Goal: Task Accomplishment & Management: Use online tool/utility

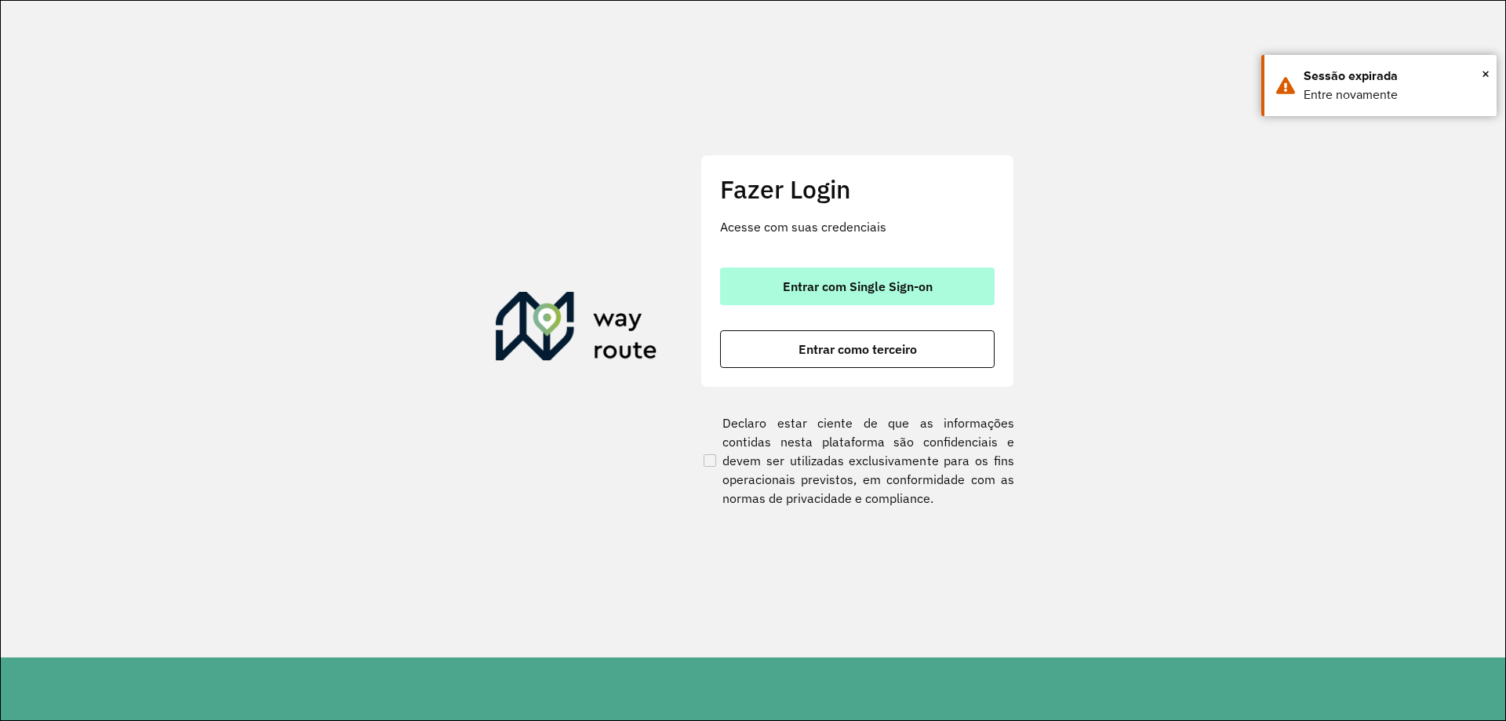
click at [863, 296] on button "Entrar com Single Sign-on" at bounding box center [857, 286] width 275 height 38
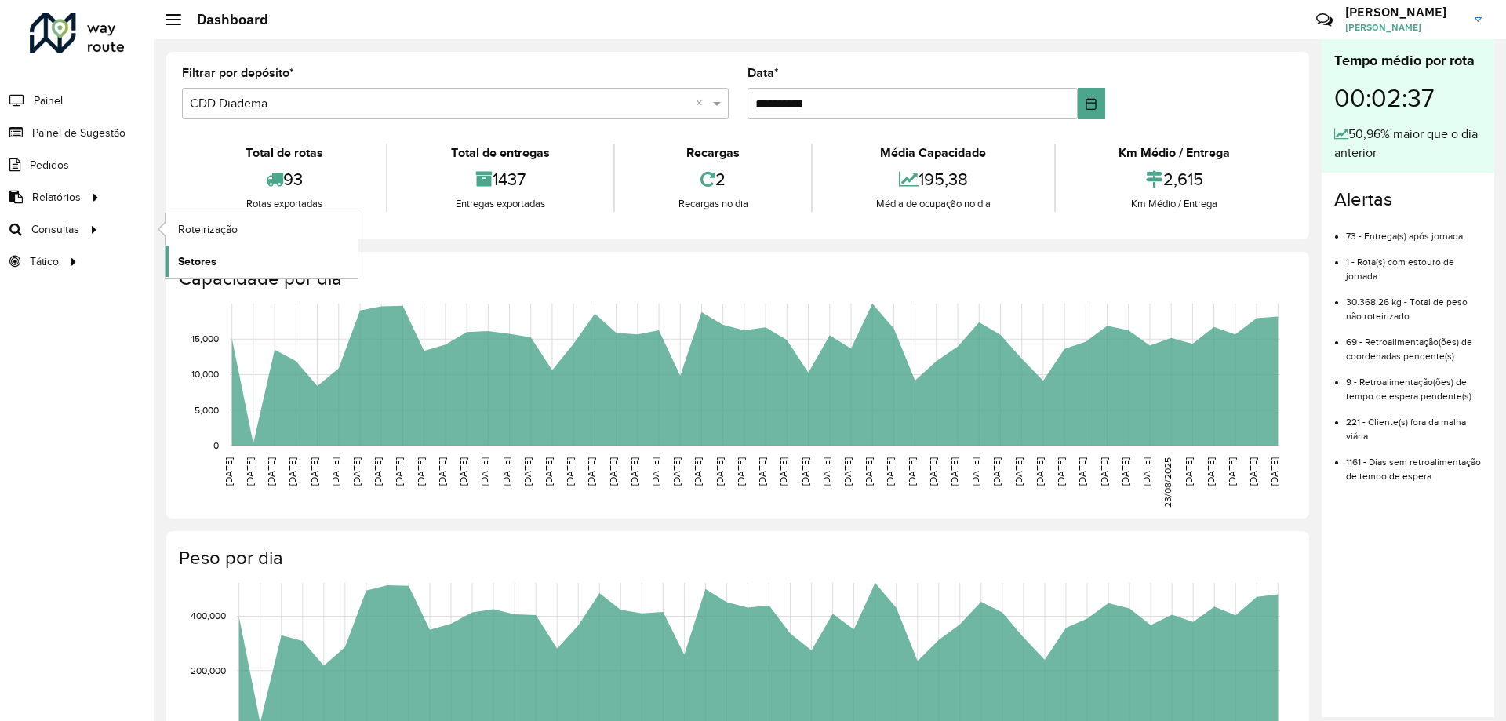
click at [224, 253] on link "Setores" at bounding box center [262, 261] width 192 height 31
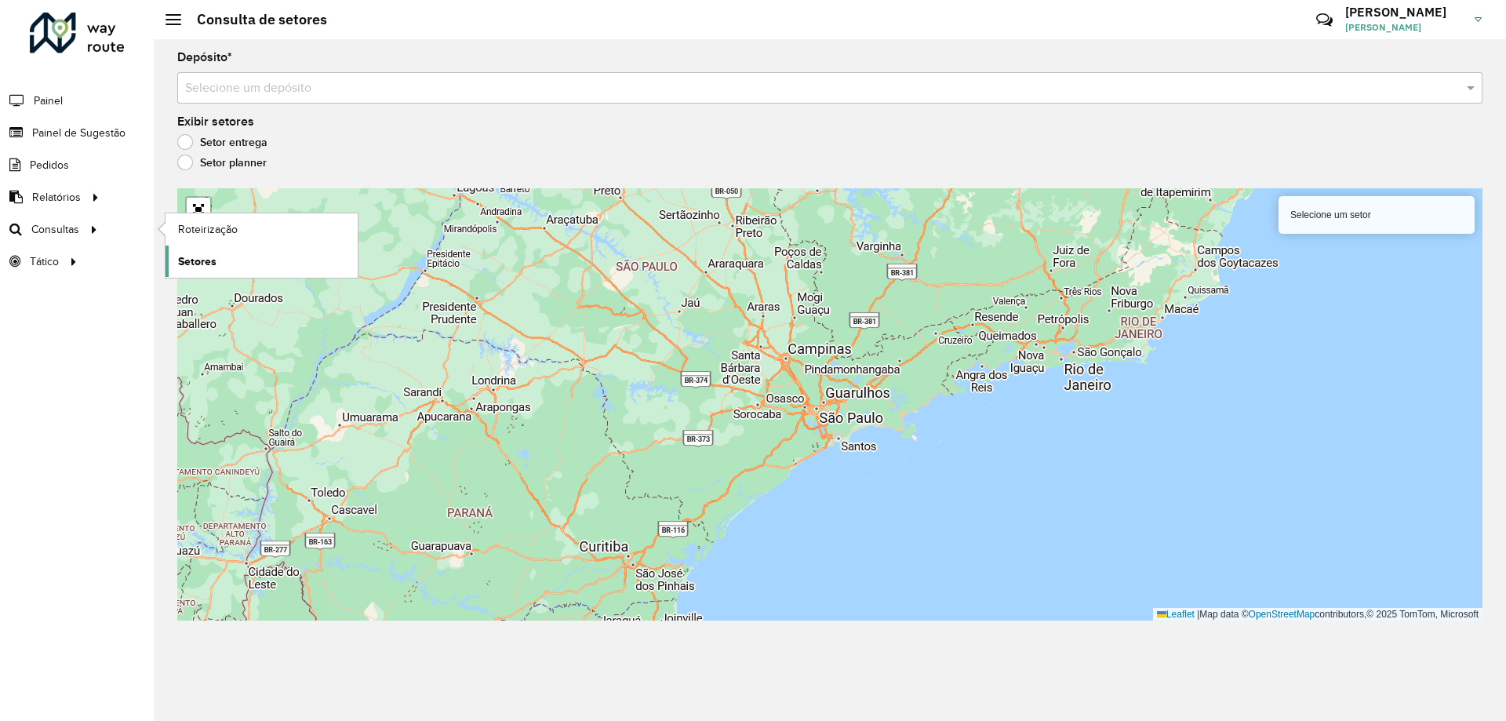
click at [235, 258] on link "Setores" at bounding box center [262, 261] width 192 height 31
click at [198, 261] on span "Setores" at bounding box center [197, 261] width 38 height 16
click at [416, 76] on div "Selecione um depósito" at bounding box center [829, 87] width 1305 height 31
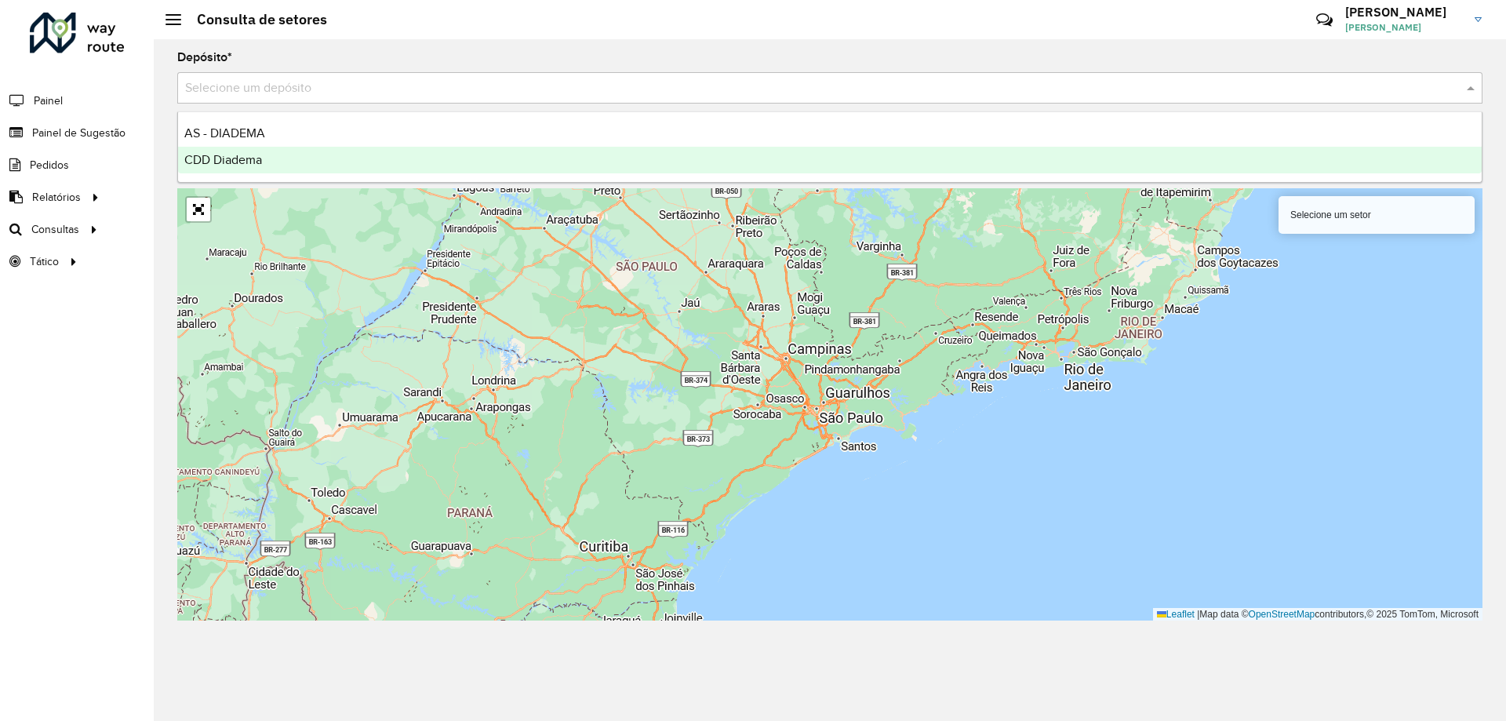
click at [277, 151] on div "CDD Diadema" at bounding box center [830, 160] width 1304 height 27
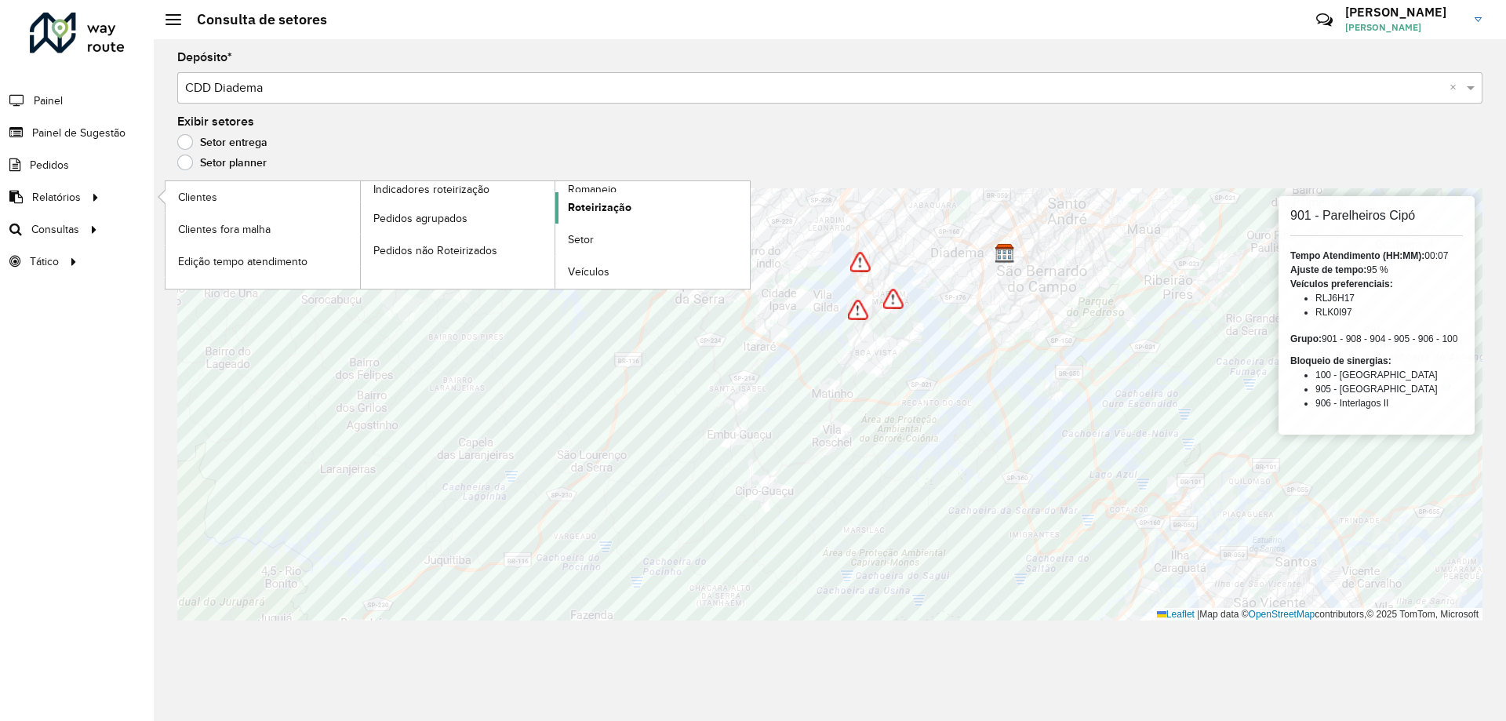
click at [609, 205] on span "Roteirização" at bounding box center [600, 207] width 64 height 16
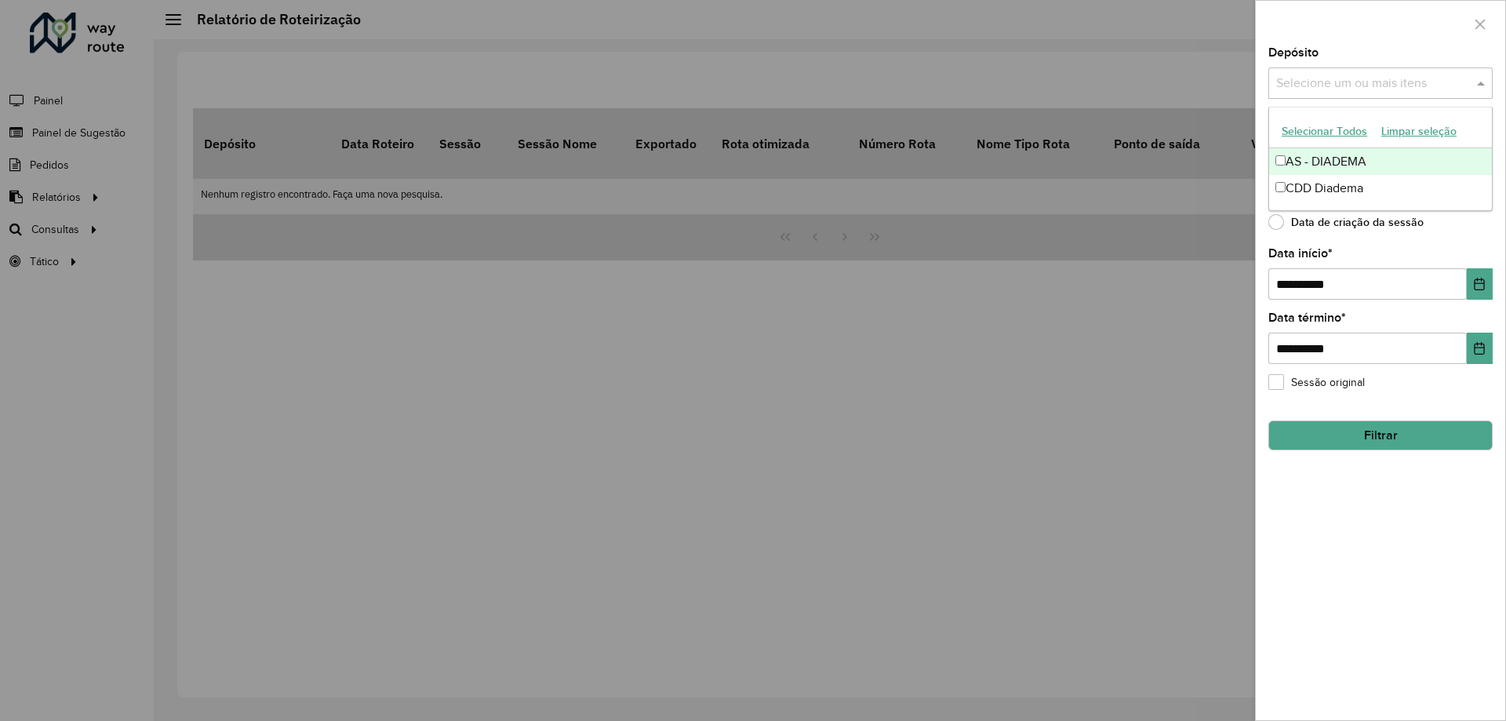
click at [1371, 70] on div "Selecione um ou mais itens" at bounding box center [1380, 82] width 224 height 31
click at [1326, 183] on div "CDD Diadema" at bounding box center [1380, 188] width 223 height 27
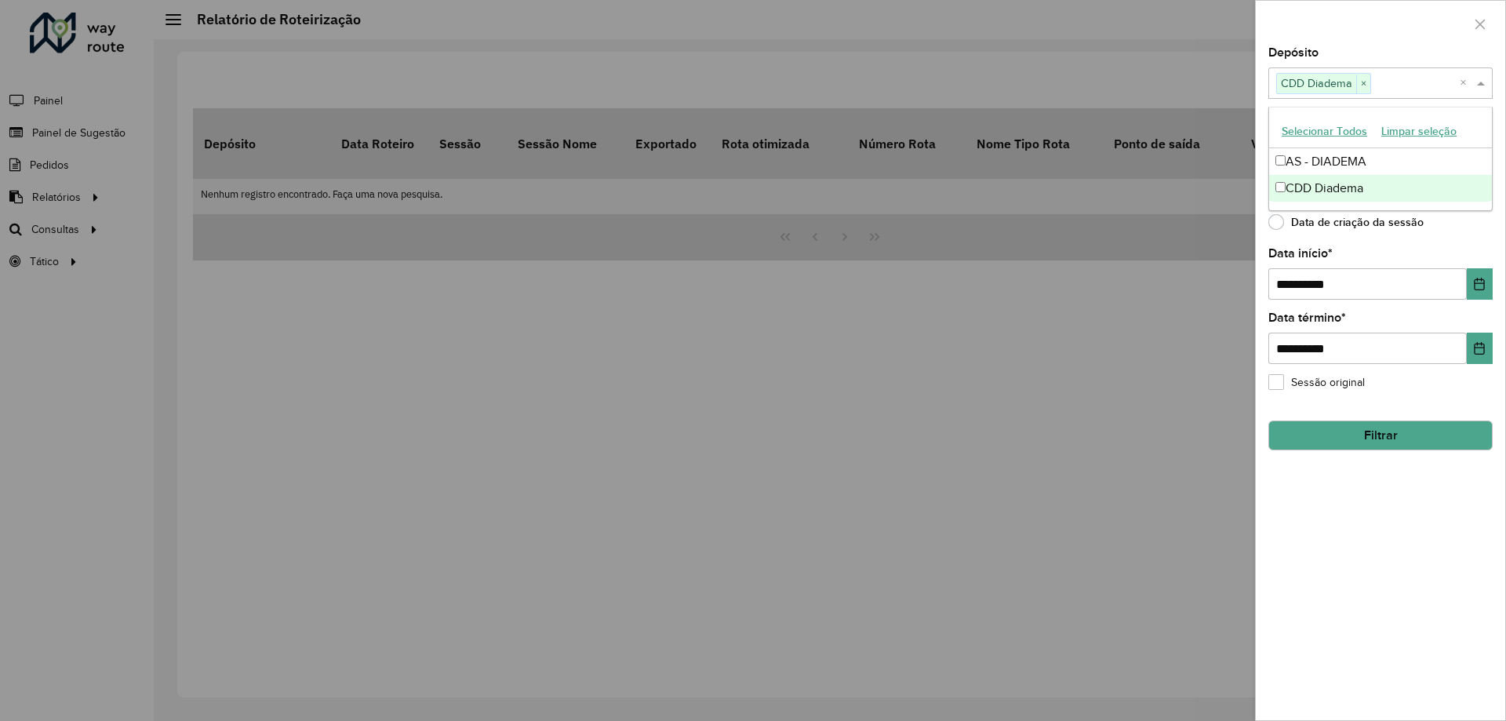
click at [1153, 357] on div at bounding box center [753, 360] width 1506 height 721
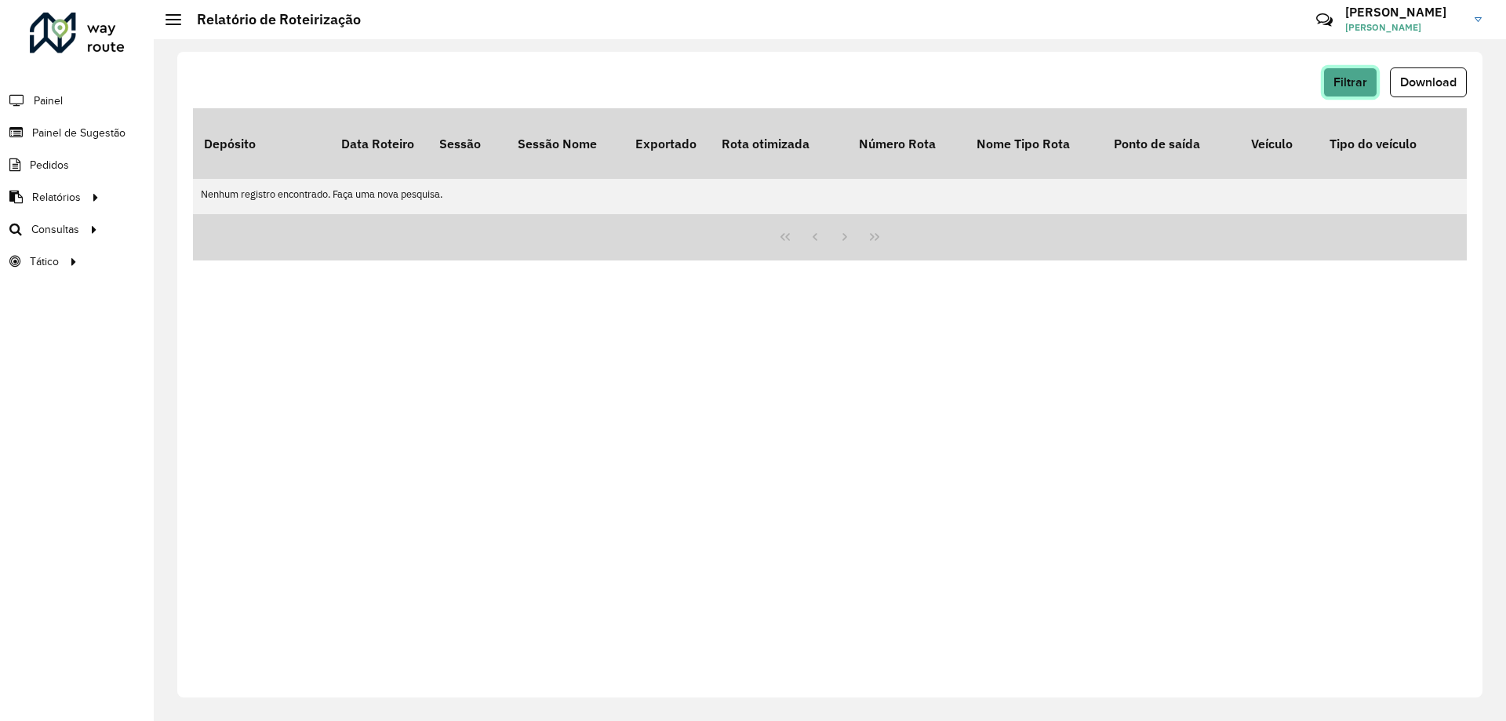
click at [1356, 84] on span "Filtrar" at bounding box center [1350, 81] width 34 height 13
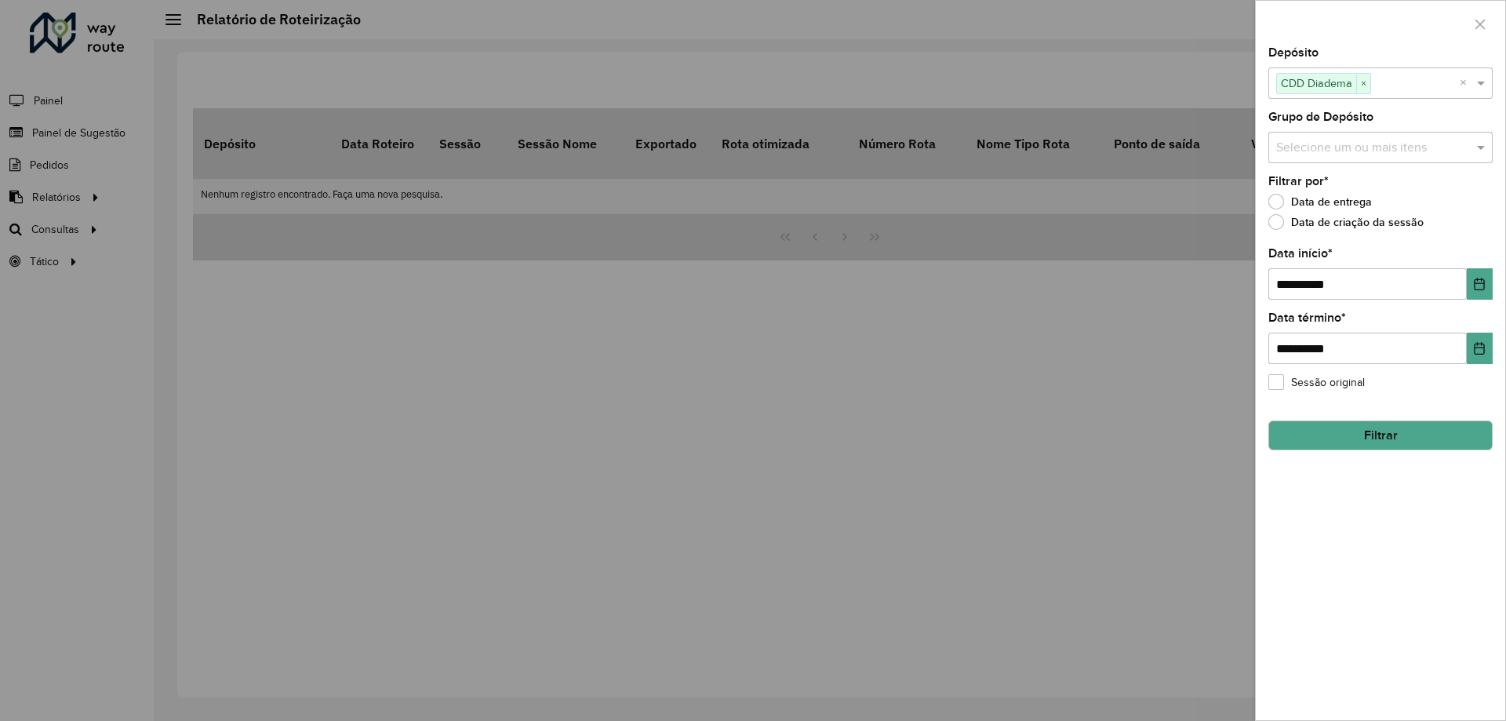
click at [1326, 147] on input "text" at bounding box center [1372, 148] width 201 height 19
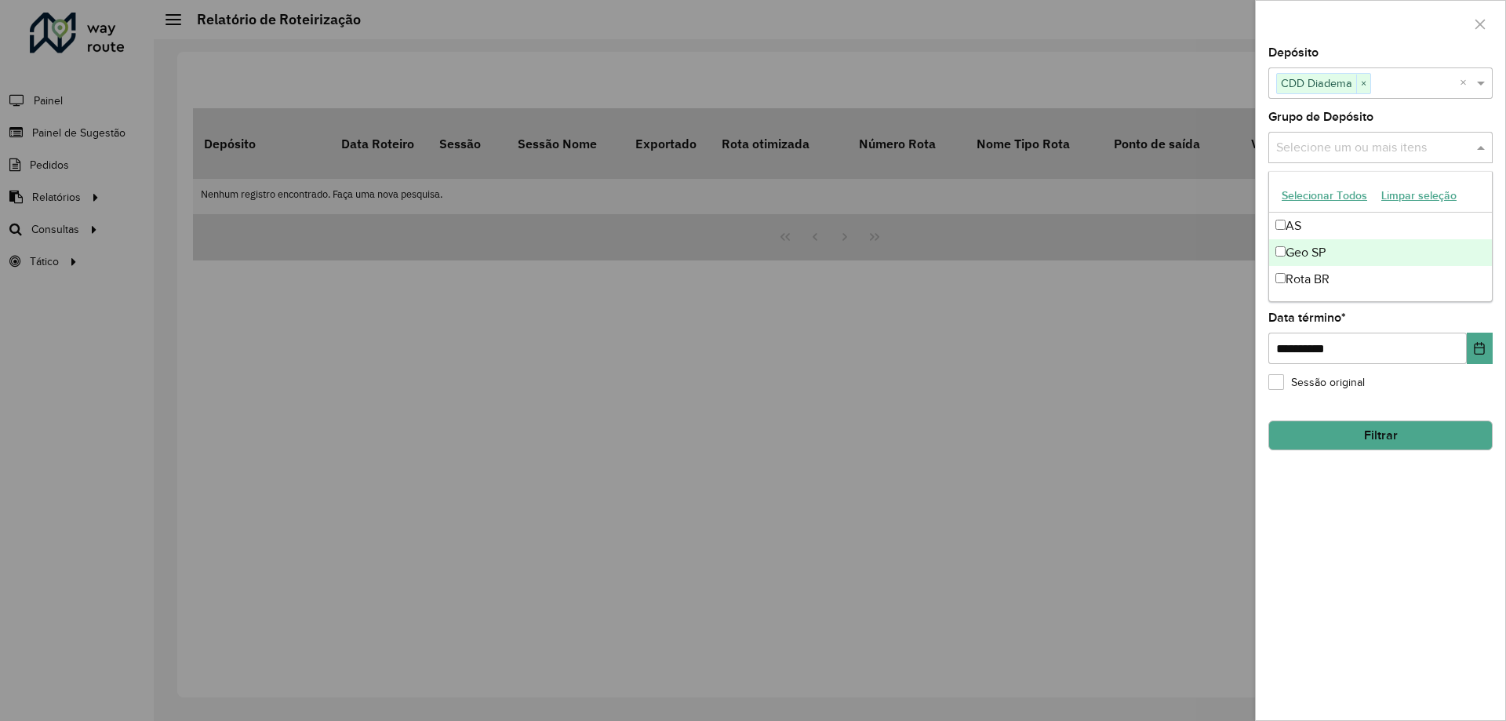
click at [1299, 250] on div "Geo SP" at bounding box center [1380, 252] width 223 height 27
click at [1363, 516] on div "**********" at bounding box center [1380, 383] width 249 height 673
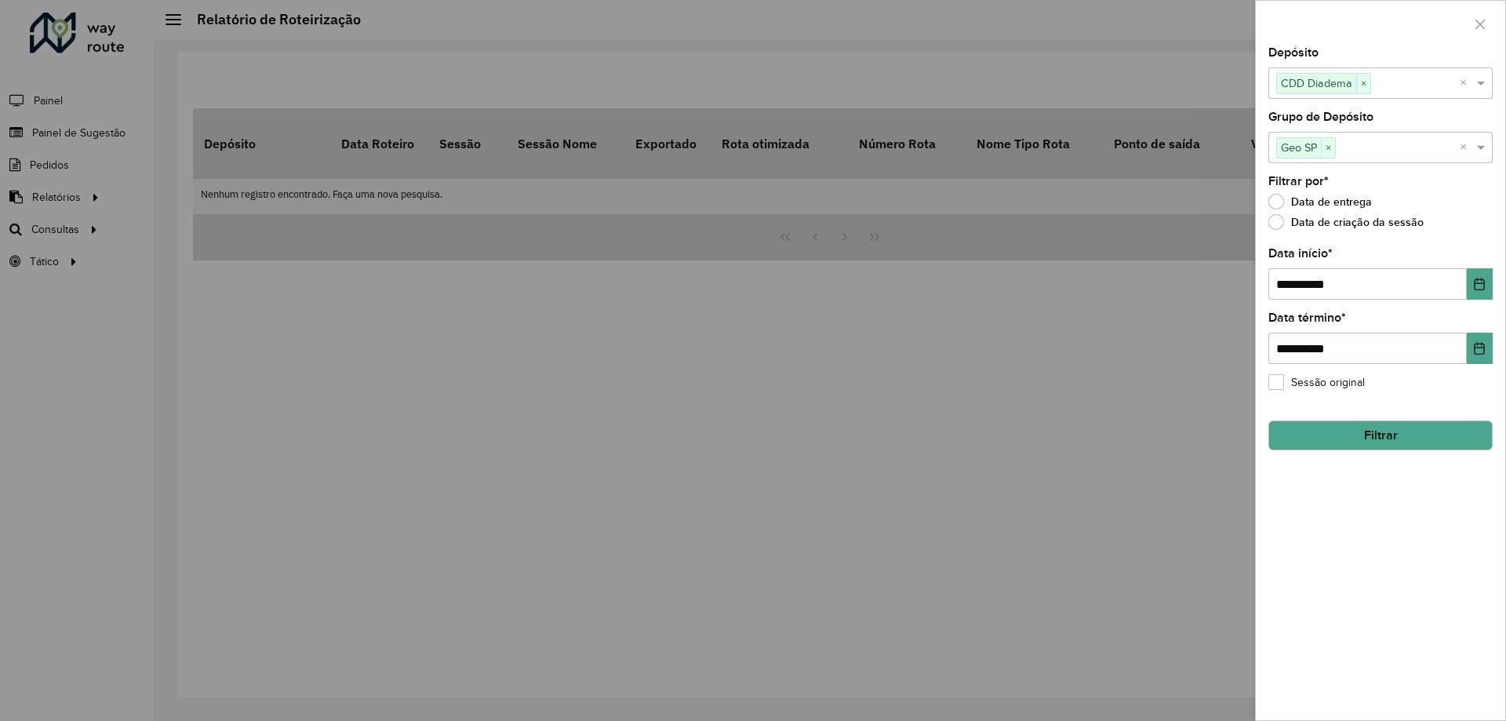
click at [1368, 439] on button "Filtrar" at bounding box center [1380, 435] width 224 height 30
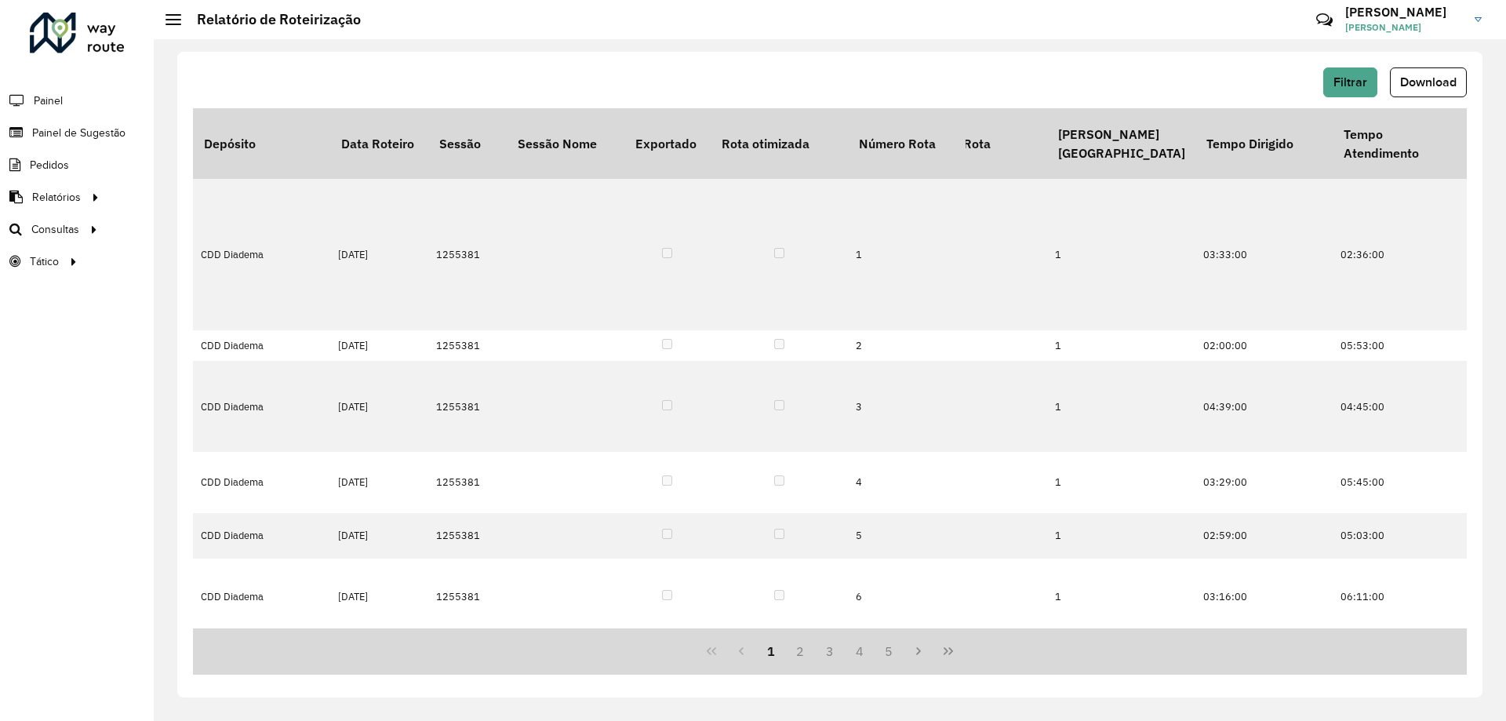
scroll to position [0, 3433]
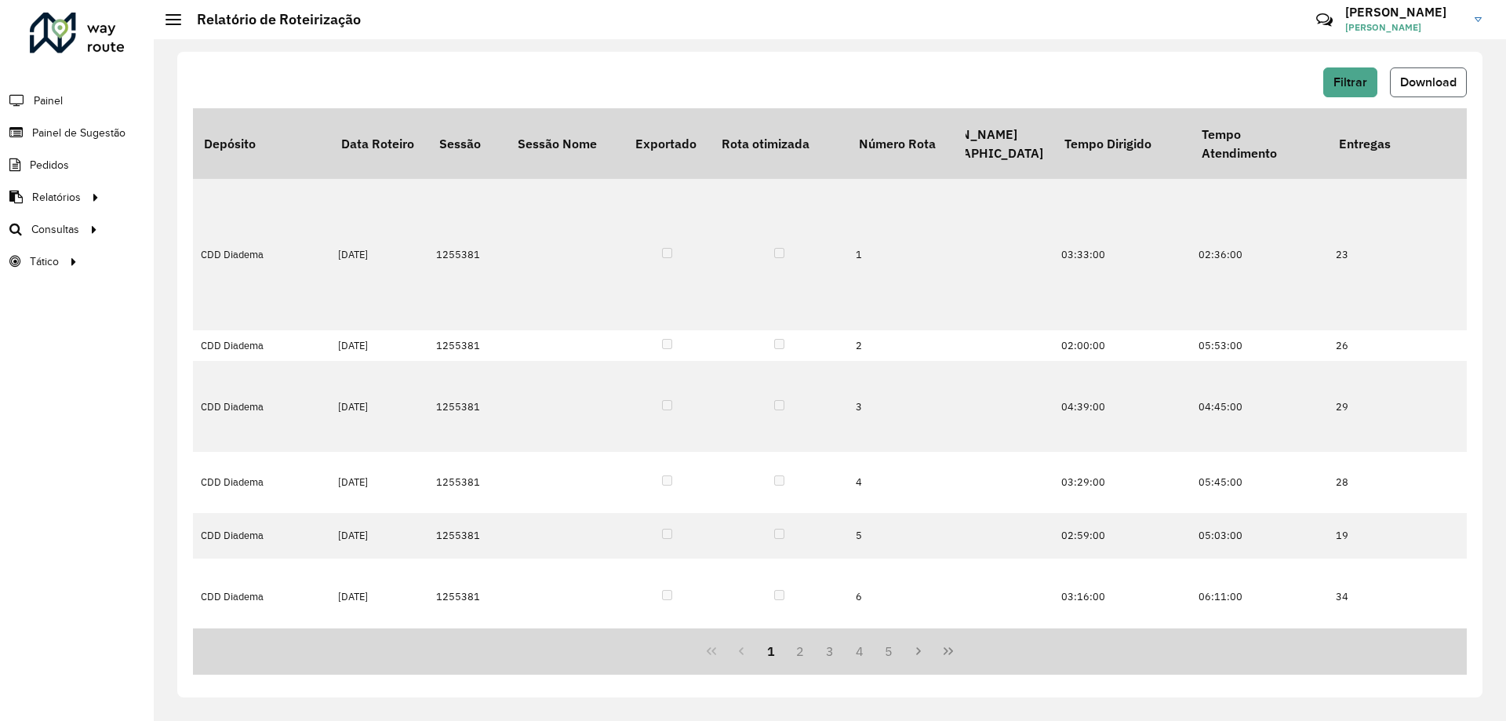
click at [1440, 91] on button "Download" at bounding box center [1428, 82] width 77 height 30
click at [202, 247] on link "Setores" at bounding box center [262, 261] width 192 height 31
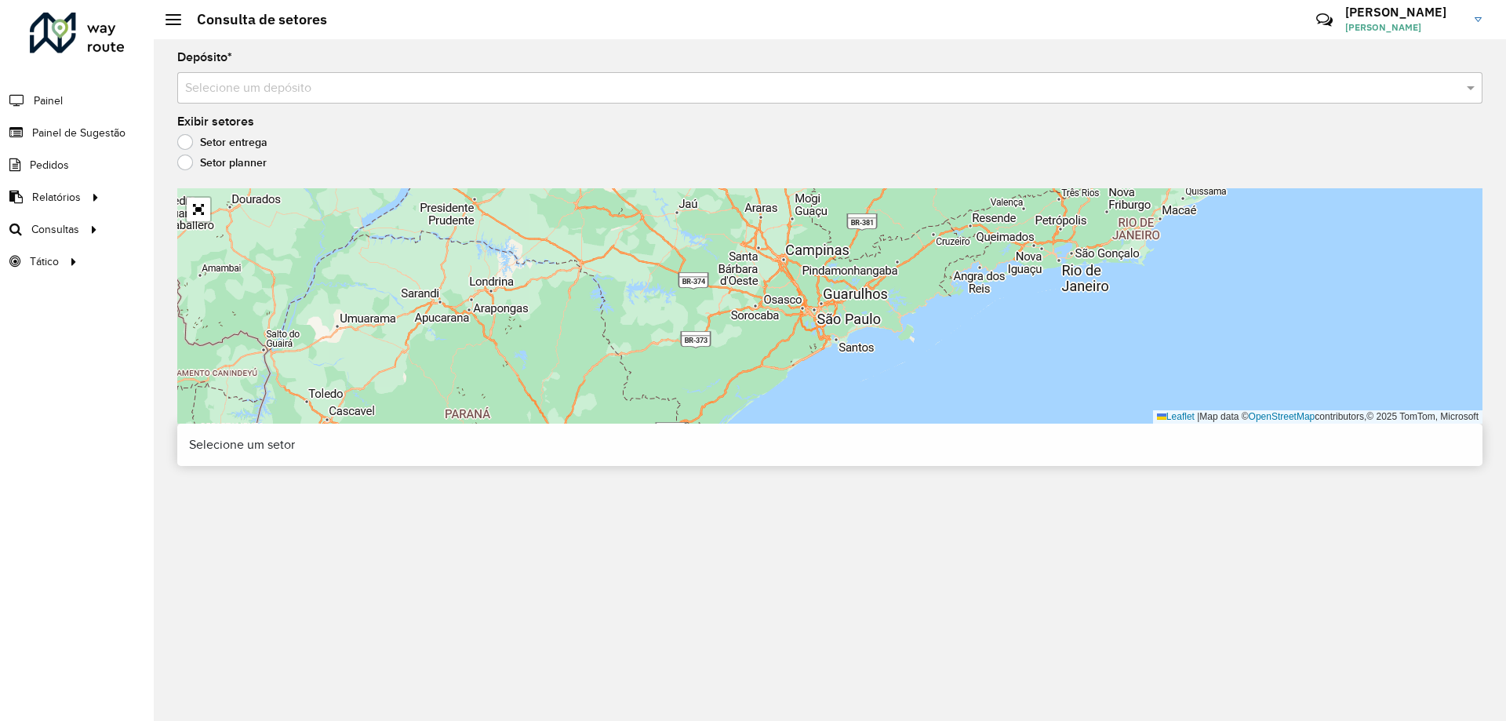
click at [366, 91] on input "text" at bounding box center [814, 88] width 1258 height 19
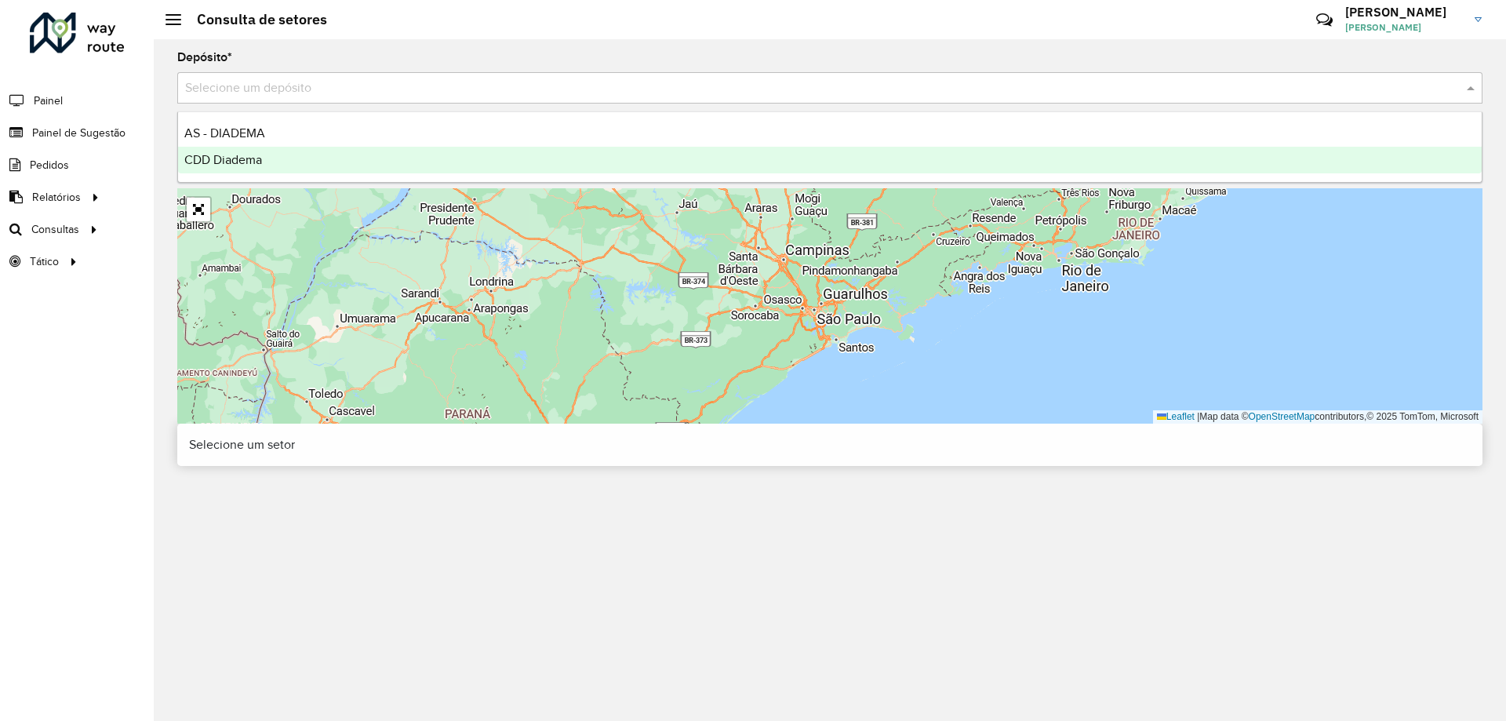
click at [269, 151] on div "CDD Diadema" at bounding box center [830, 160] width 1304 height 27
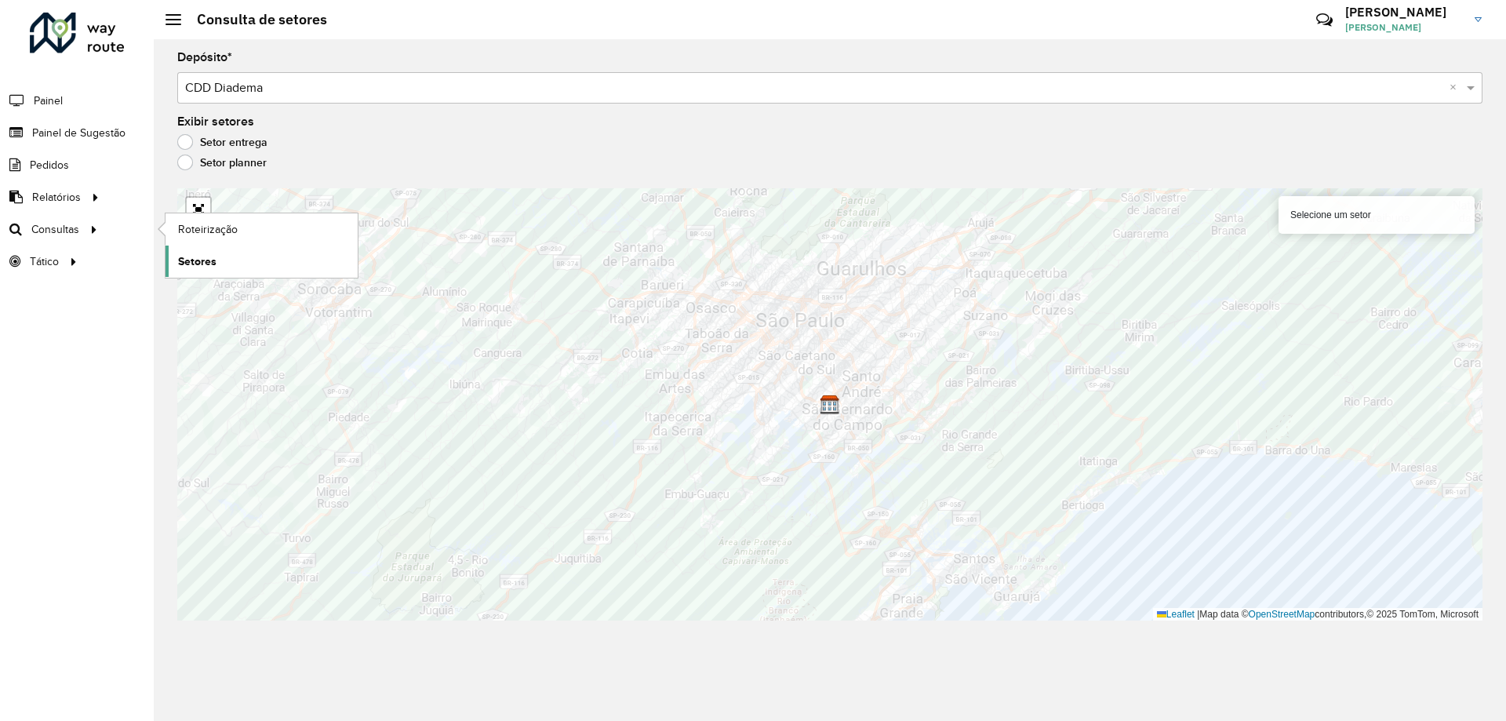
click at [185, 257] on span "Setores" at bounding box center [197, 261] width 38 height 16
click at [219, 228] on span "Roteirização" at bounding box center [210, 229] width 64 height 16
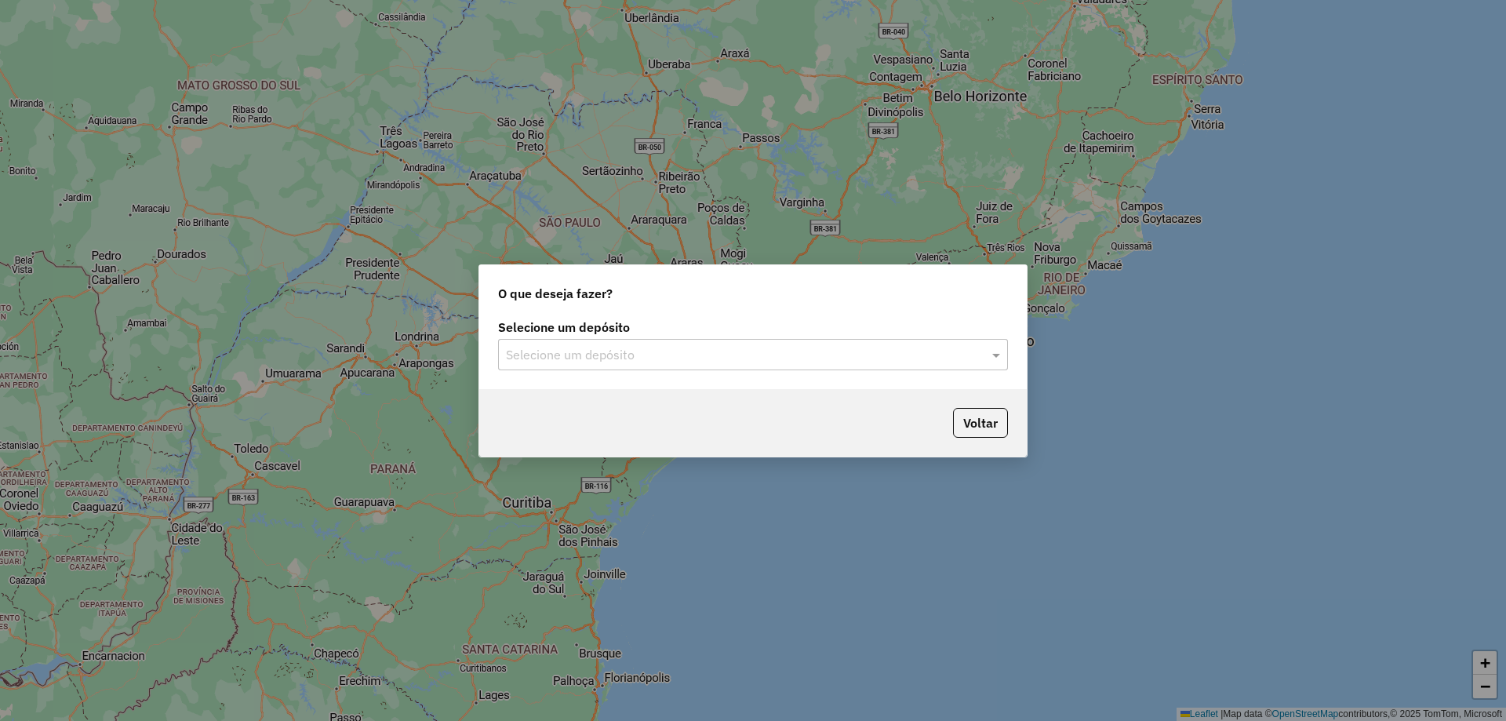
click at [722, 360] on input "text" at bounding box center [737, 355] width 463 height 19
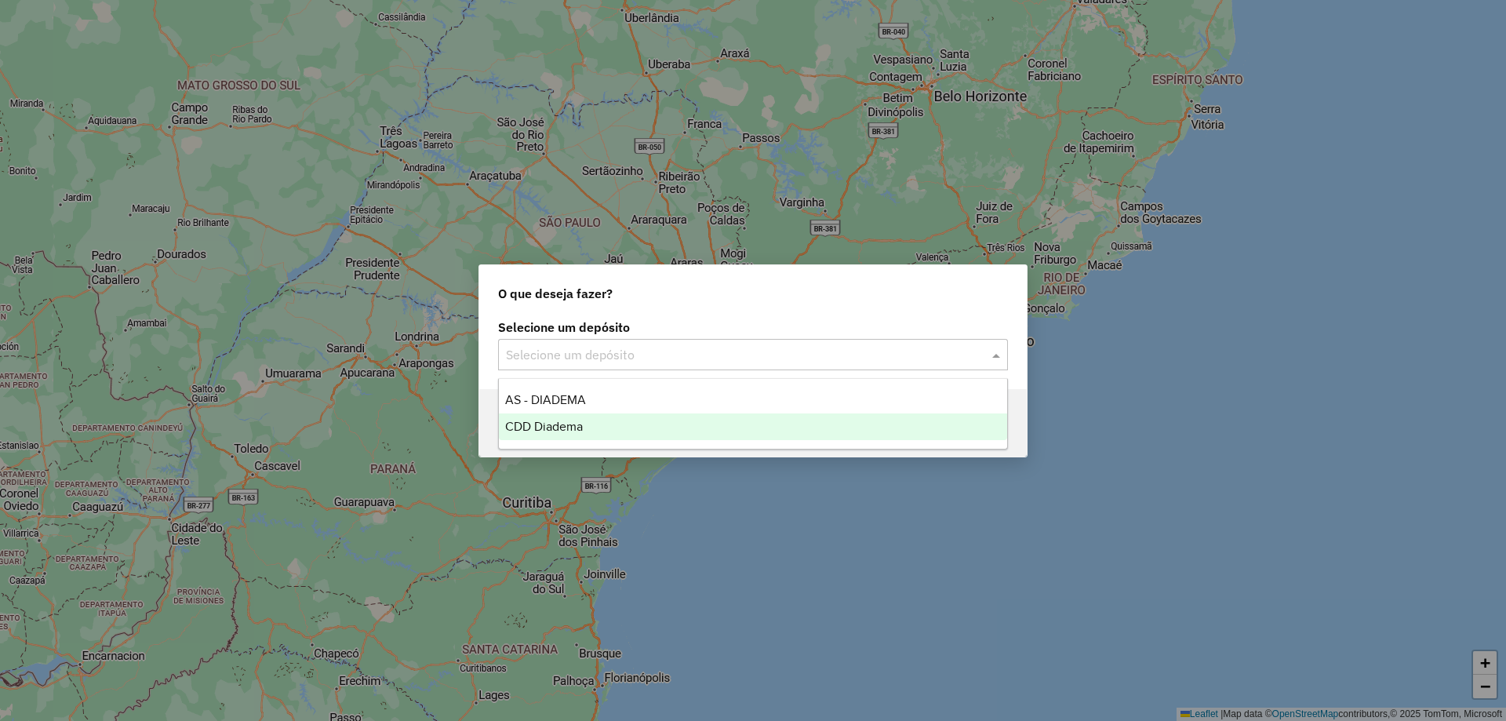
click at [559, 425] on span "CDD Diadema" at bounding box center [544, 426] width 78 height 13
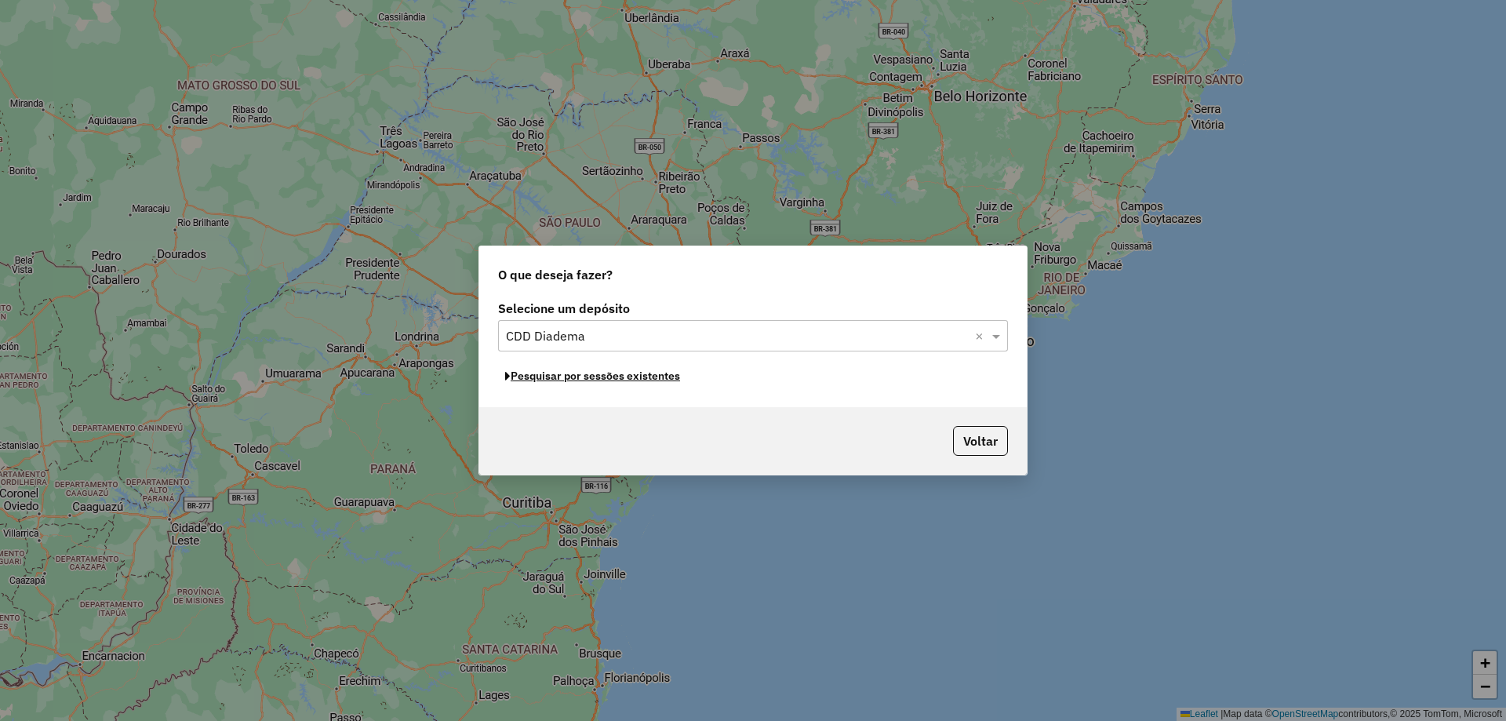
click at [624, 381] on button "Pesquisar por sessões existentes" at bounding box center [592, 376] width 189 height 24
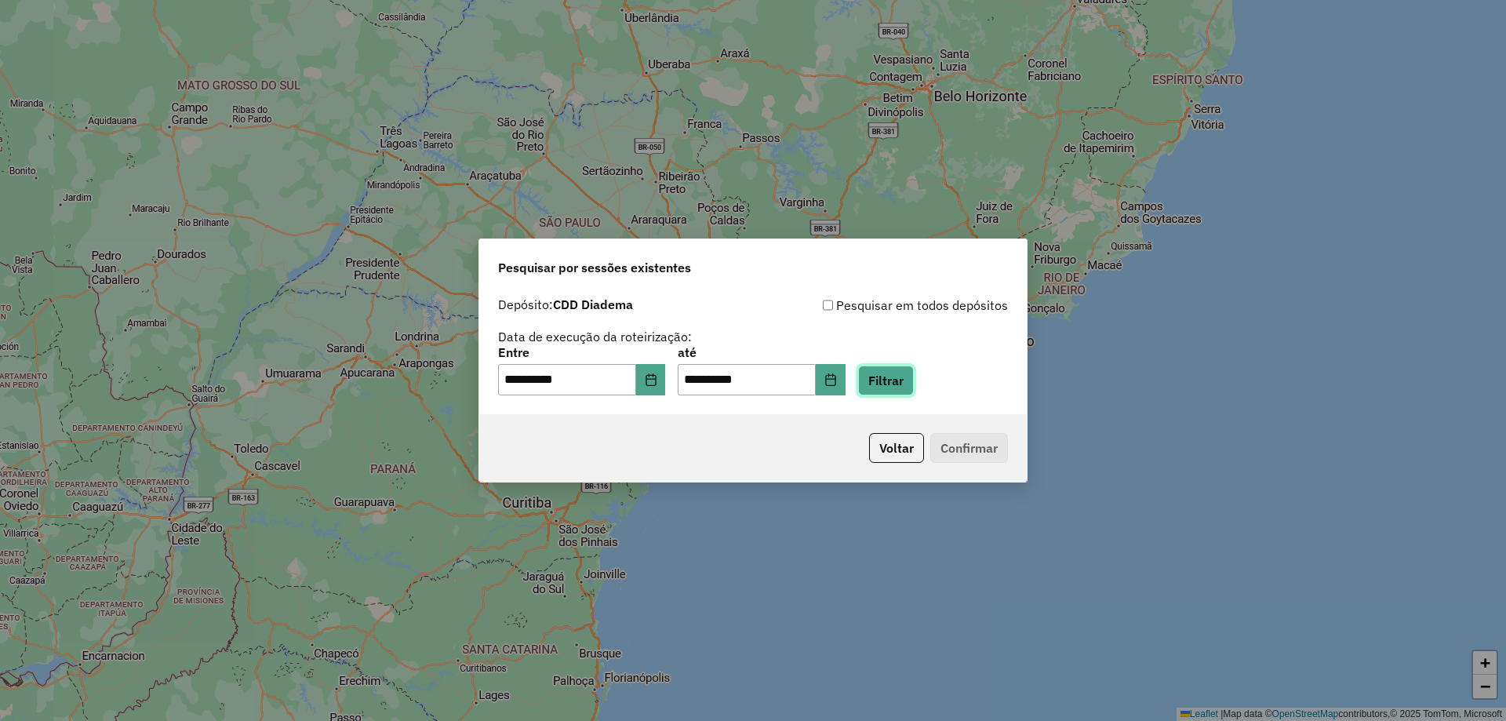
click at [914, 380] on button "Filtrar" at bounding box center [886, 381] width 56 height 30
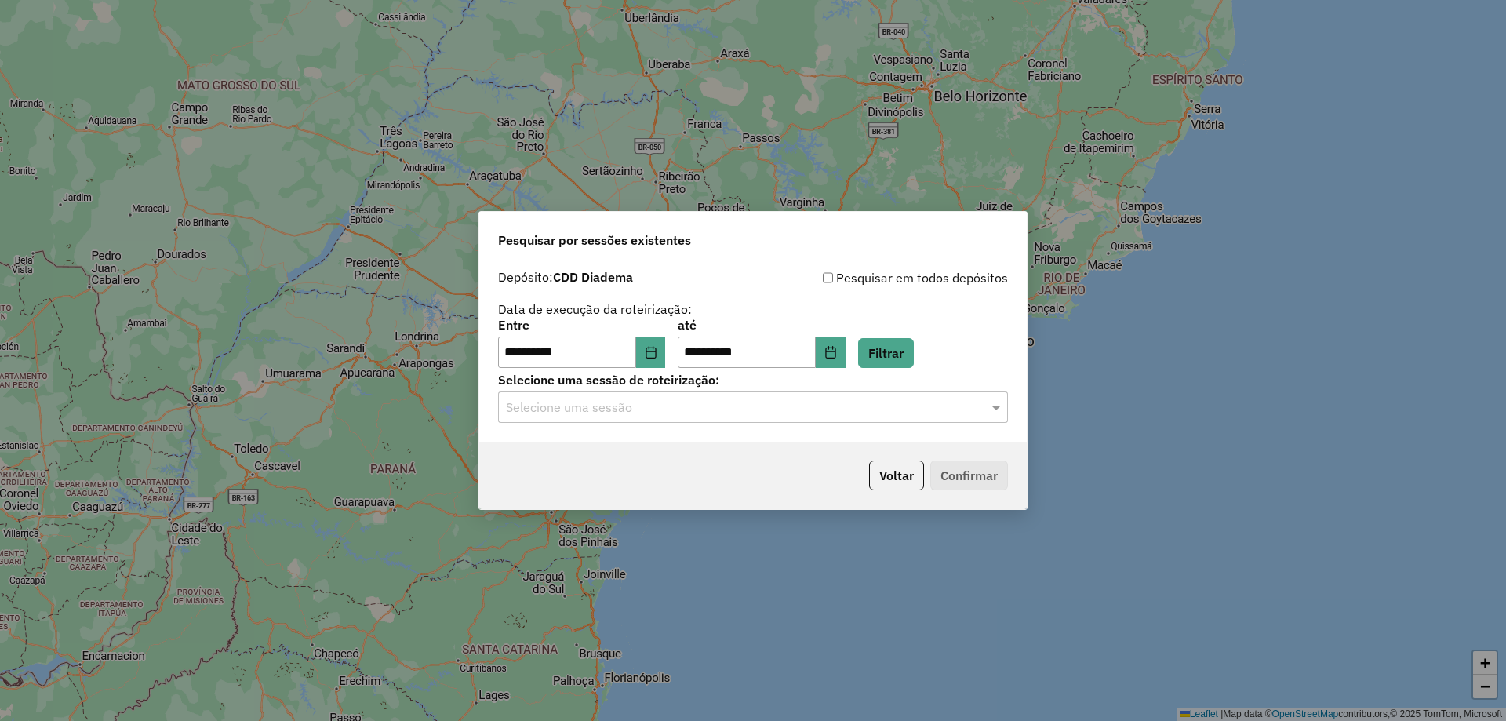
click at [701, 427] on div "**********" at bounding box center [753, 352] width 548 height 180
click at [704, 418] on div "Selecione uma sessão" at bounding box center [753, 406] width 510 height 31
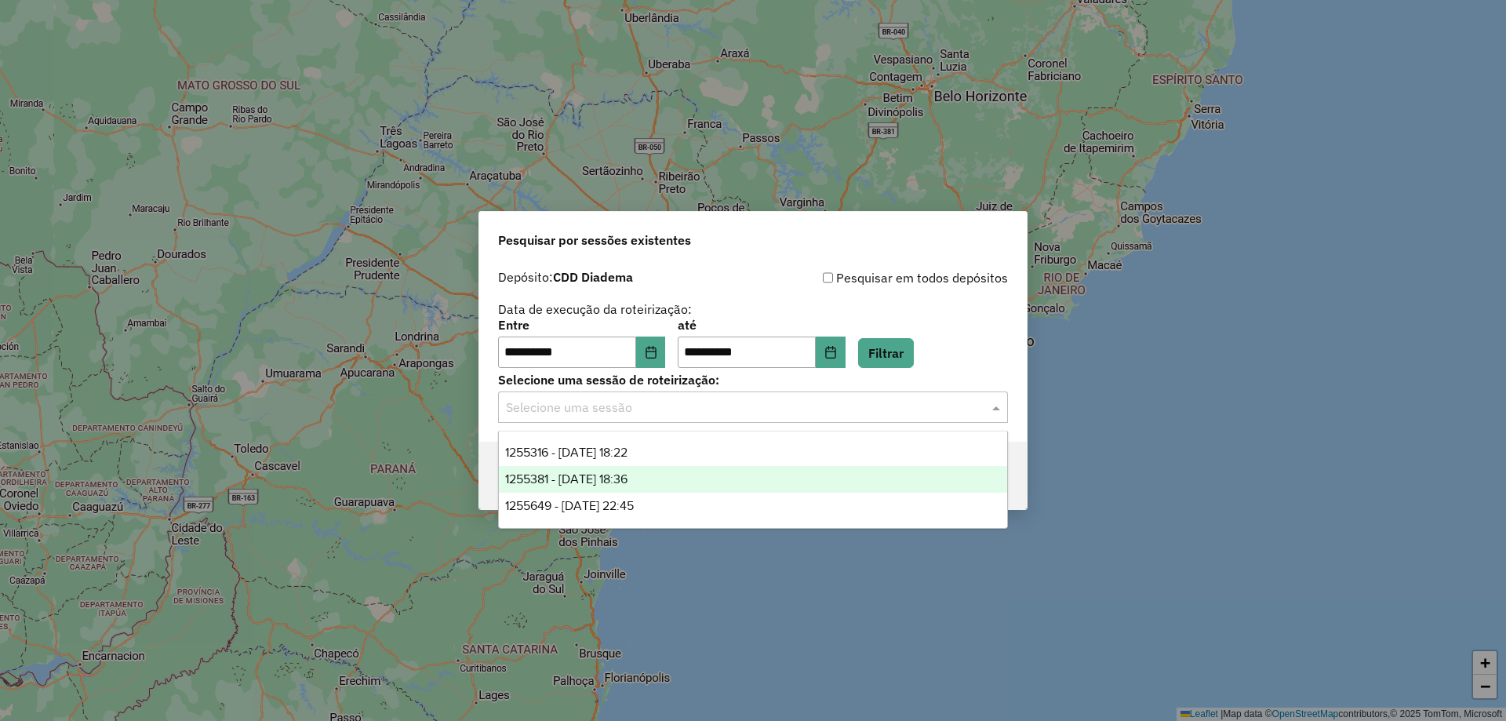
click at [628, 476] on span "1255381 - 29/08/2025 18:36" at bounding box center [566, 478] width 122 height 13
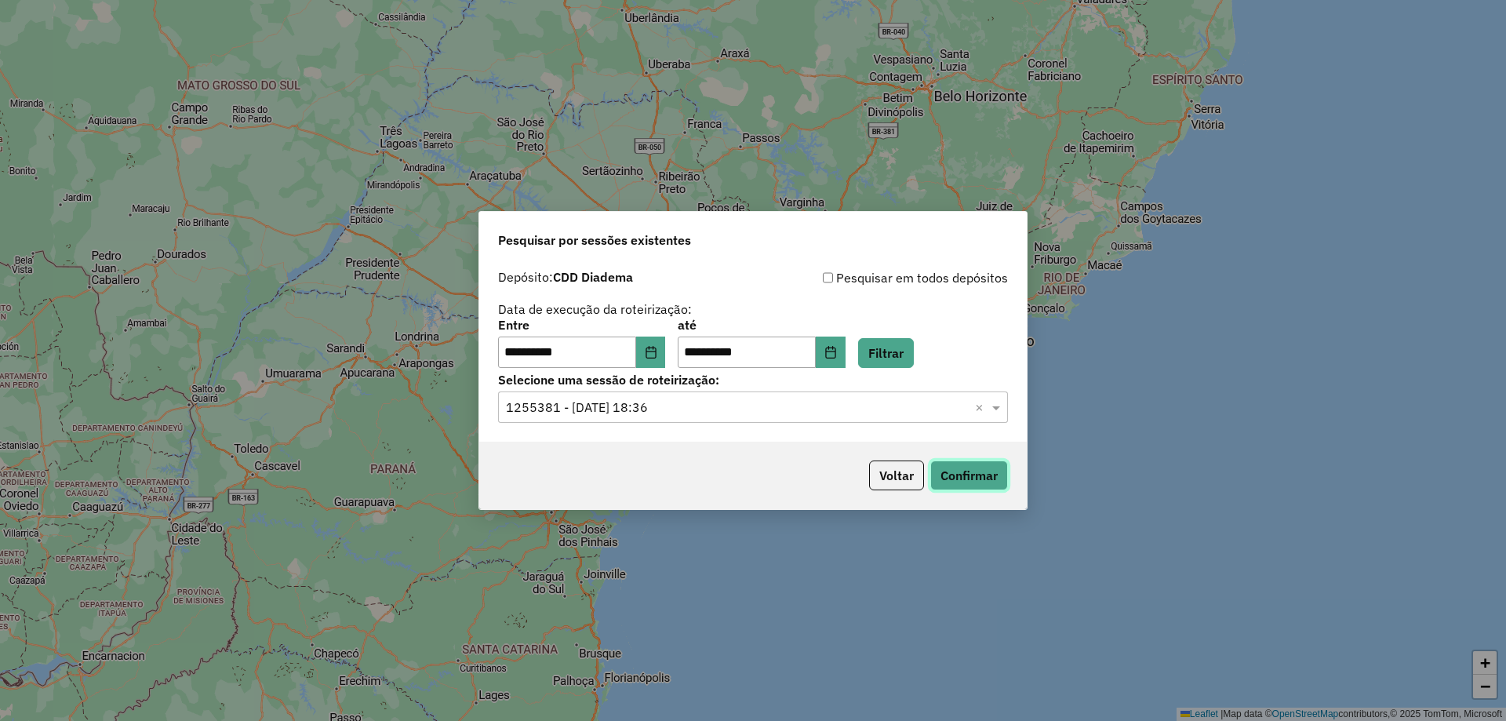
click at [959, 478] on button "Confirmar" at bounding box center [969, 475] width 78 height 30
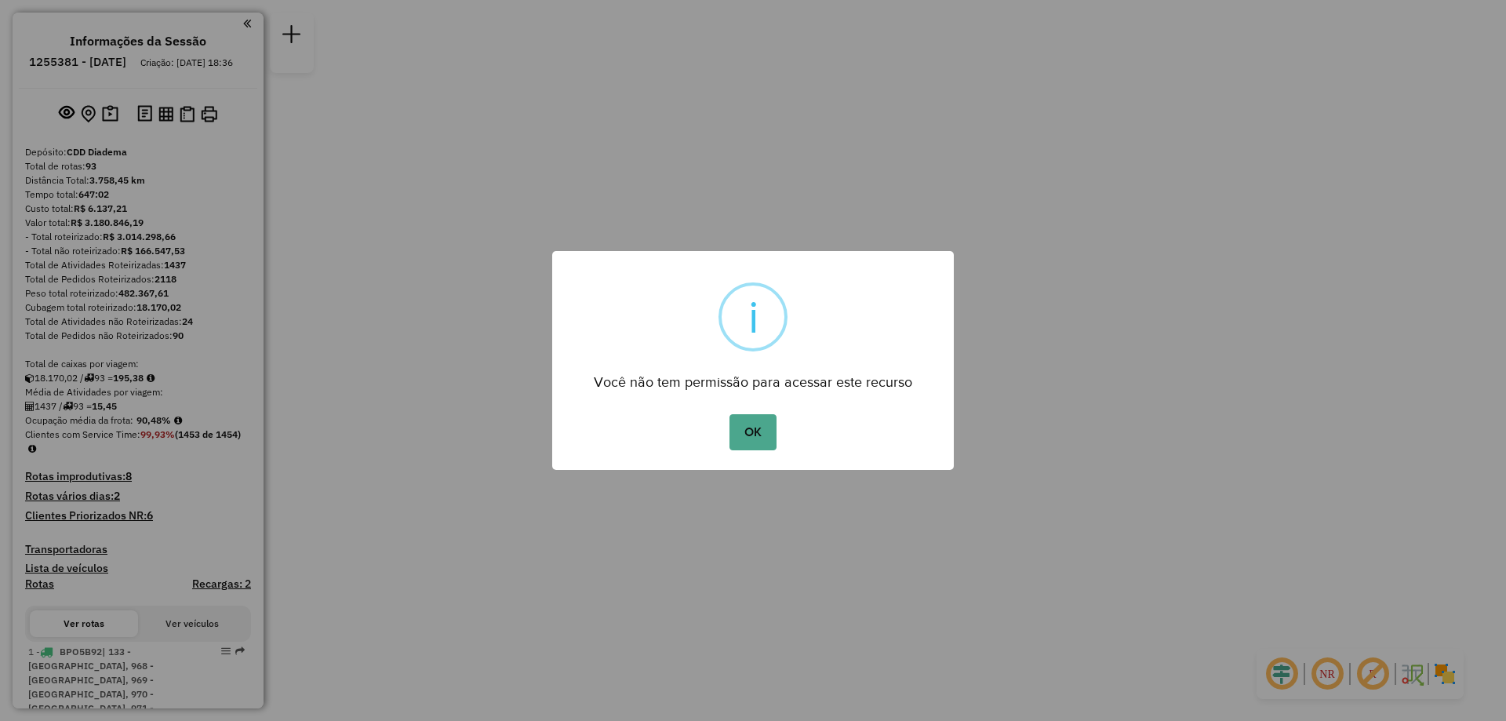
click at [756, 428] on button "OK" at bounding box center [752, 432] width 46 height 36
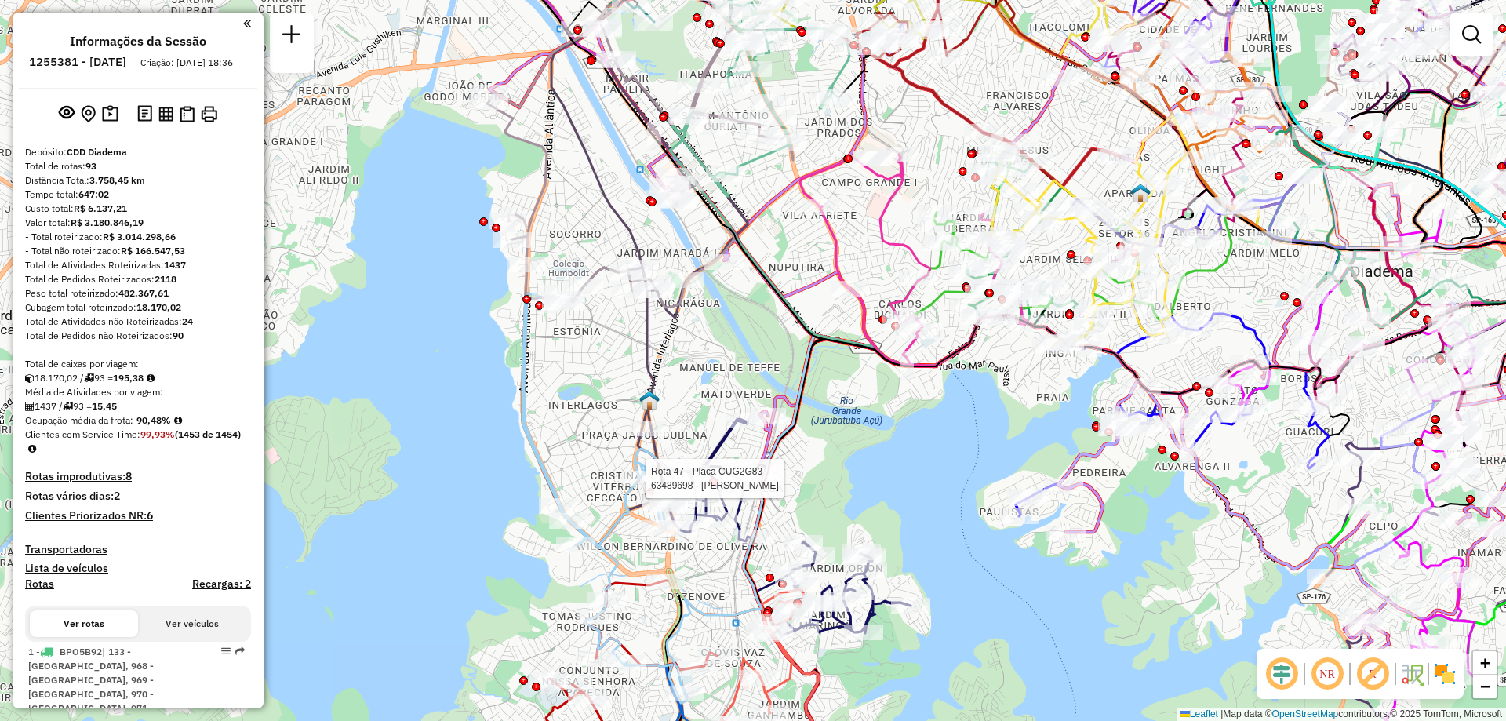
select select "**********"
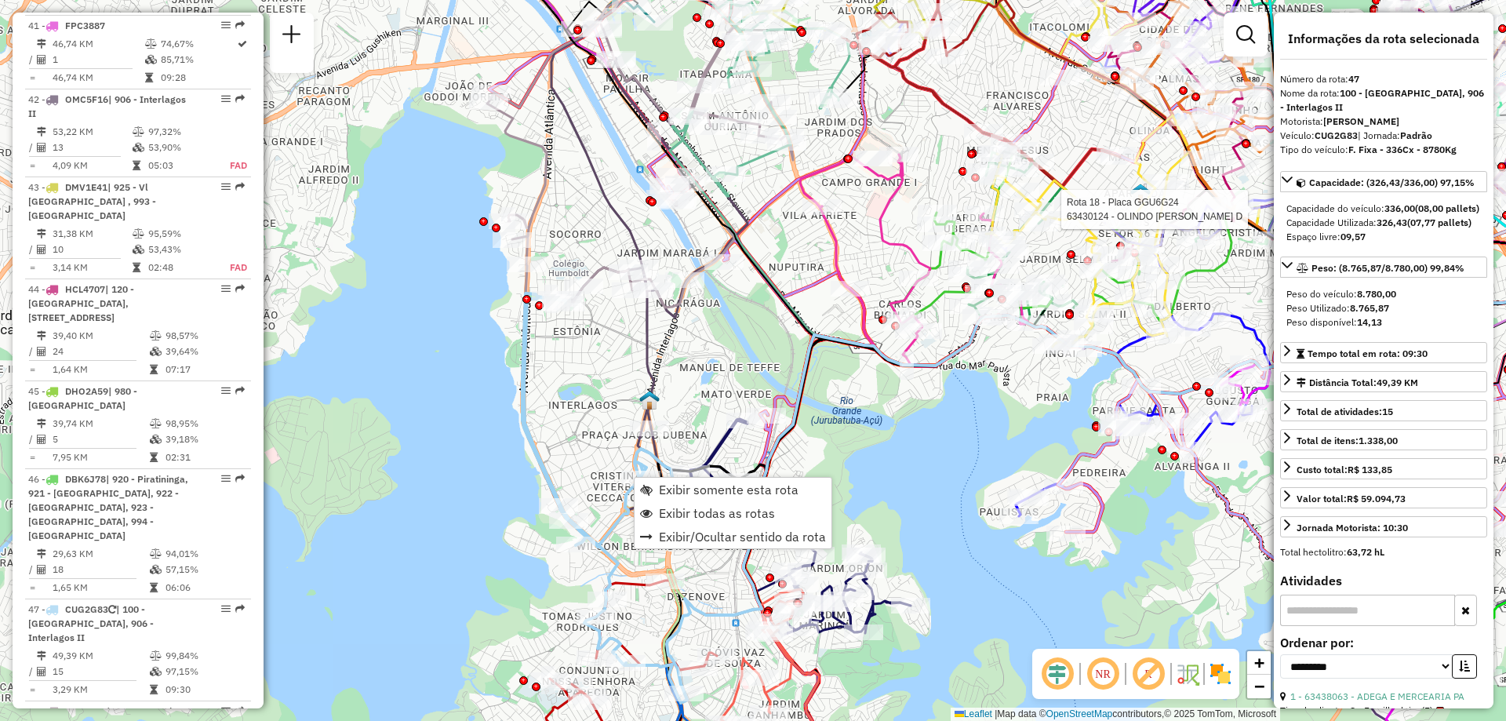
scroll to position [5242, 0]
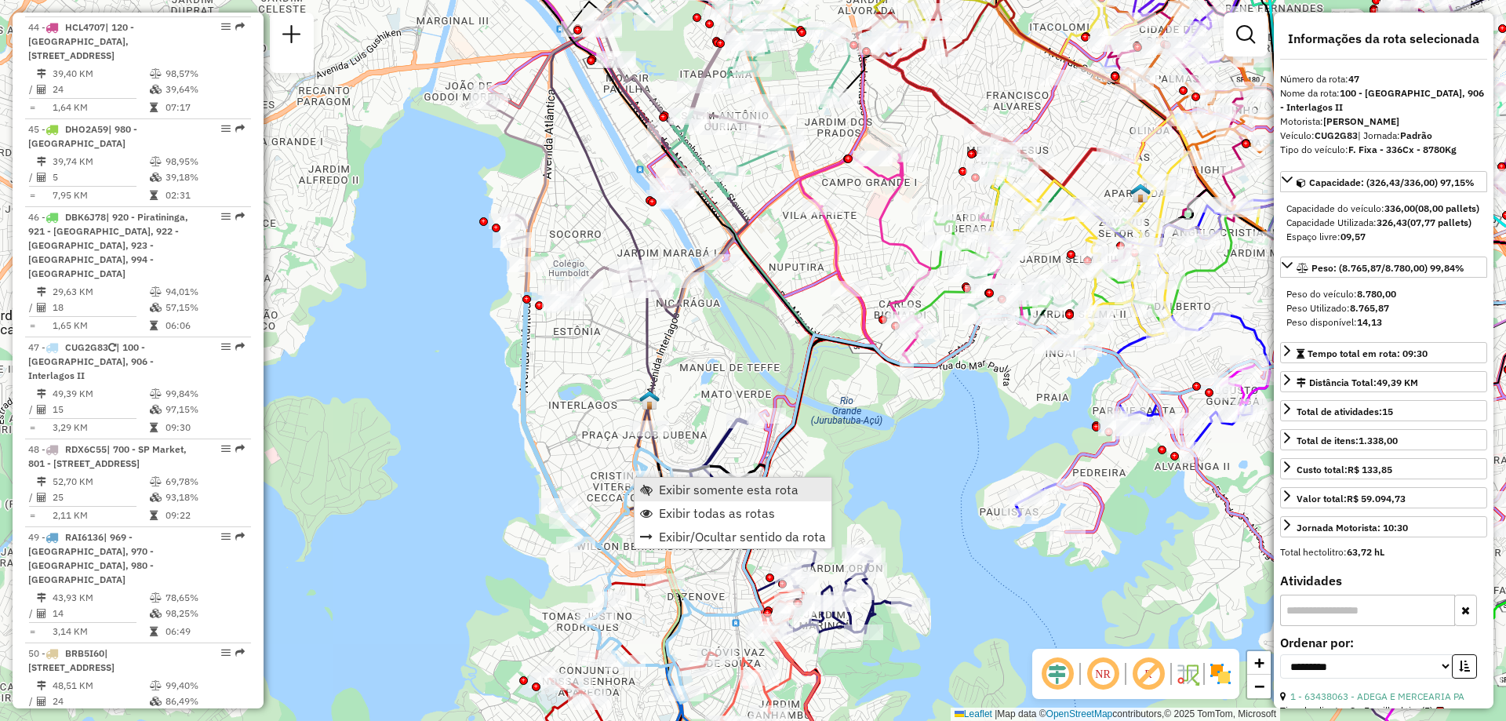
click at [662, 487] on span "Exibir somente esta rota" at bounding box center [729, 489] width 140 height 13
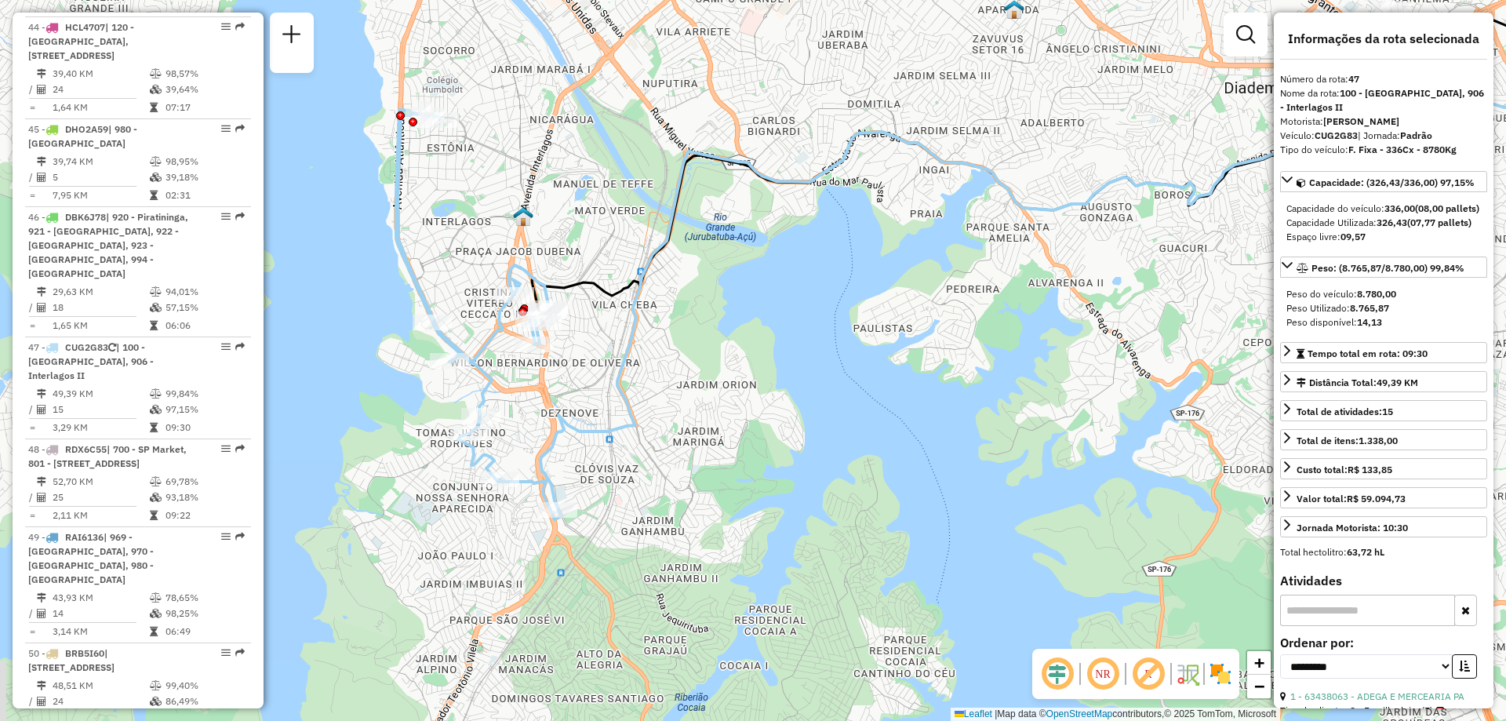
drag, startPoint x: 555, startPoint y: 522, endPoint x: 795, endPoint y: 436, distance: 254.3
click at [813, 435] on div "Janela de atendimento Grade de atendimento Capacidade Transportadoras Veículos …" at bounding box center [753, 360] width 1506 height 721
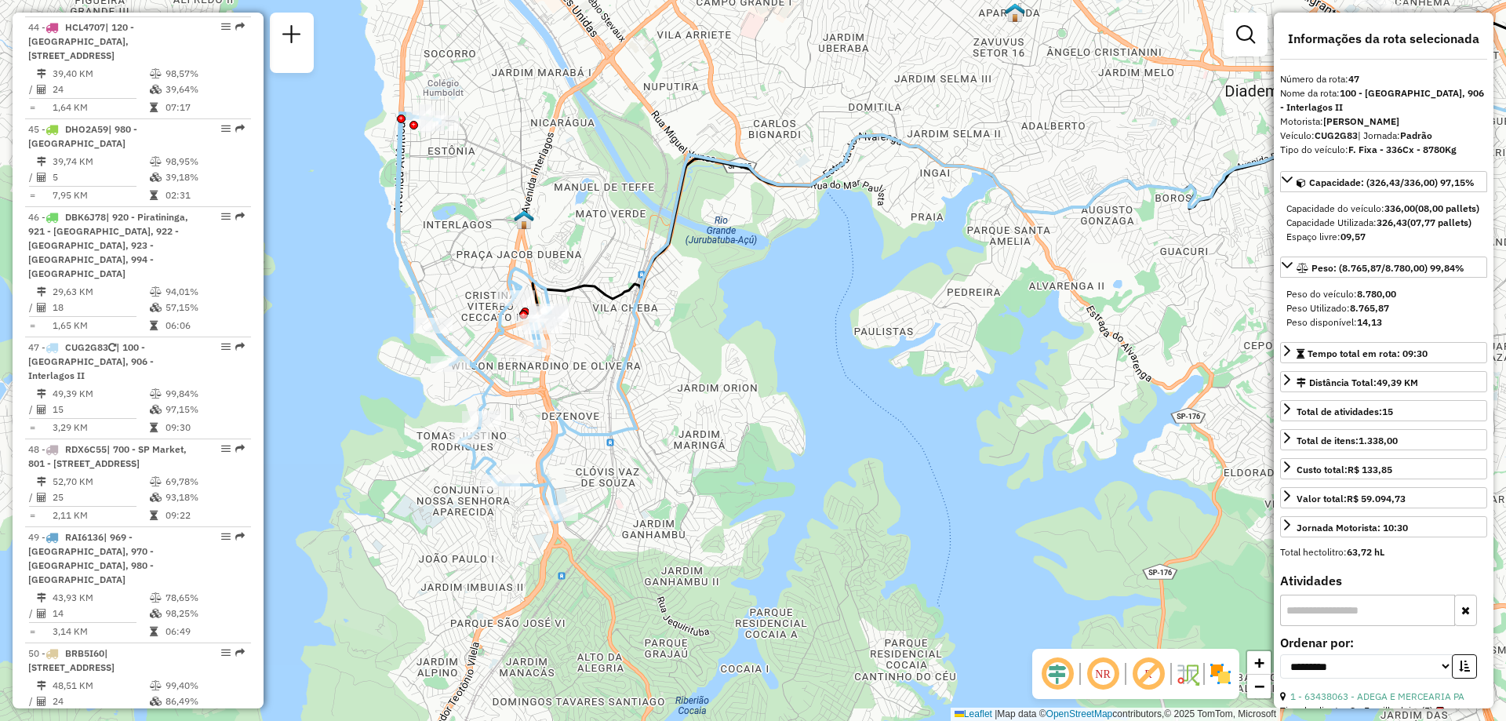
click at [1349, 140] on strong "CUG2G83" at bounding box center [1336, 135] width 43 height 12
copy div "CUG2G83"
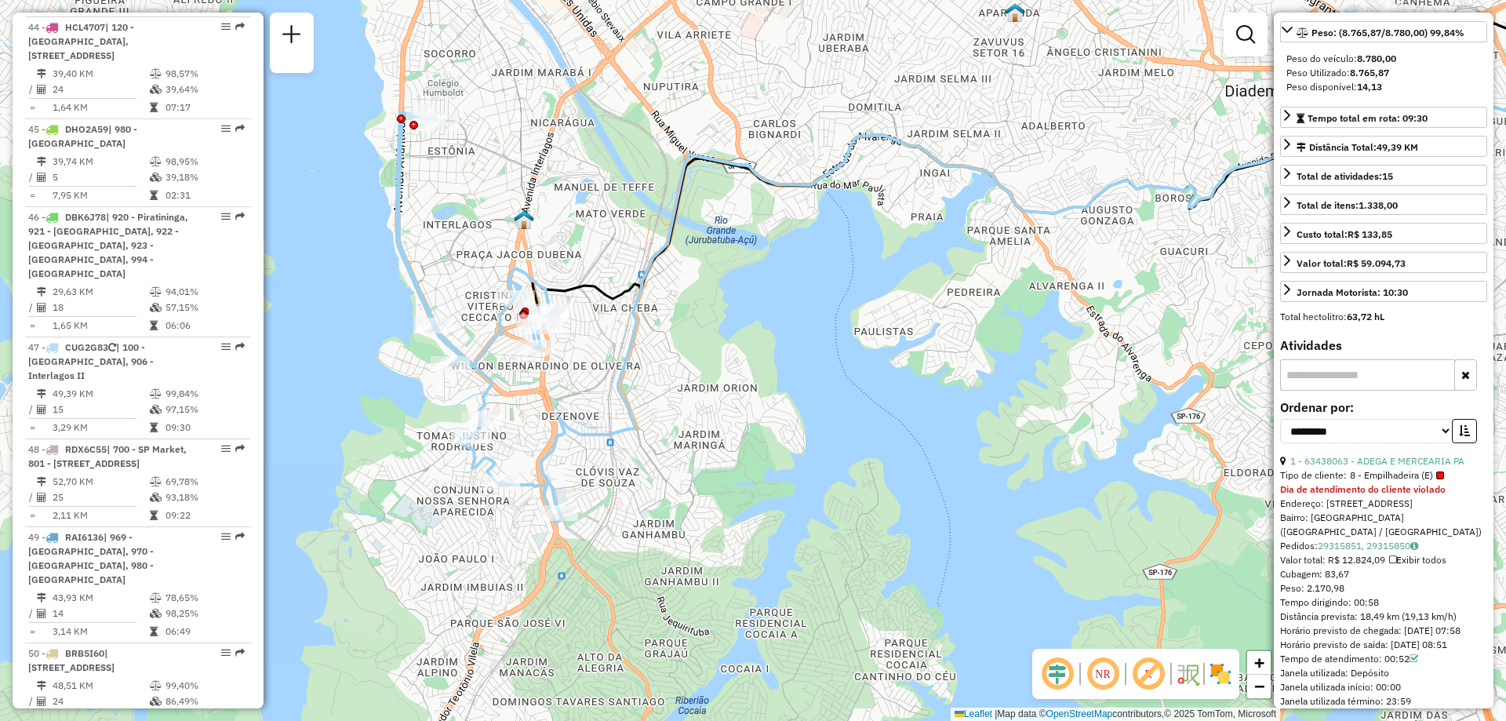
scroll to position [314, 0]
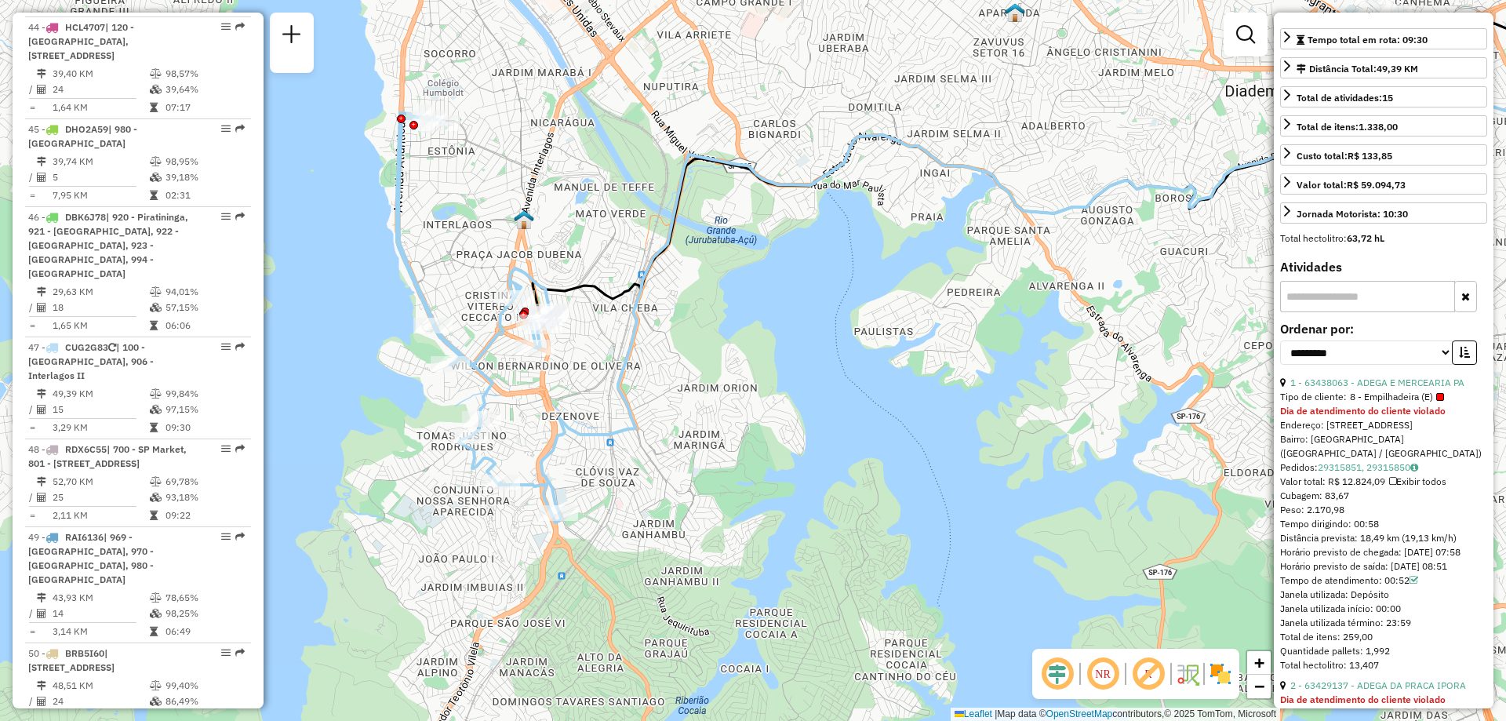
drag, startPoint x: 1367, startPoint y: 554, endPoint x: 1381, endPoint y: 553, distance: 14.1
click at [1381, 531] on div "Tempo dirigindo: 00:58" at bounding box center [1383, 524] width 207 height 14
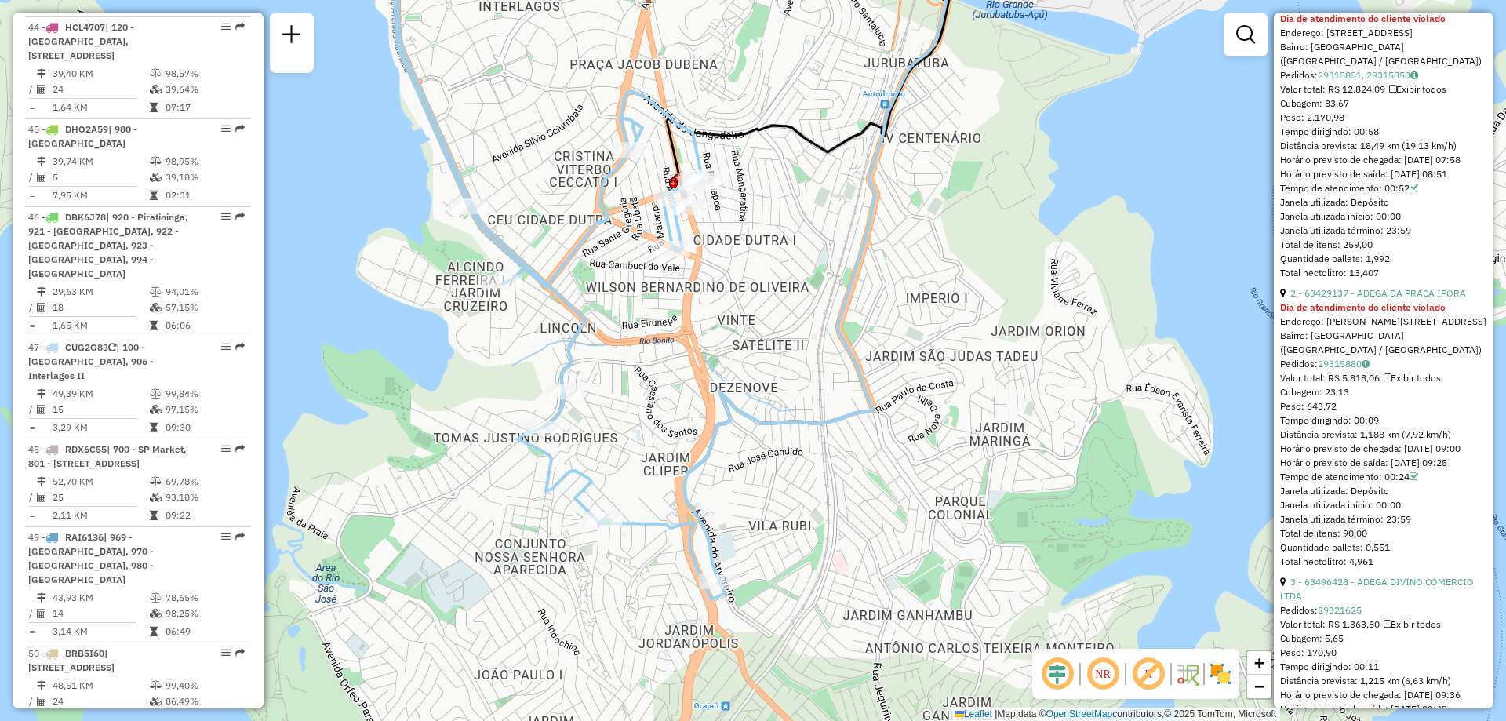
scroll to position [784, 0]
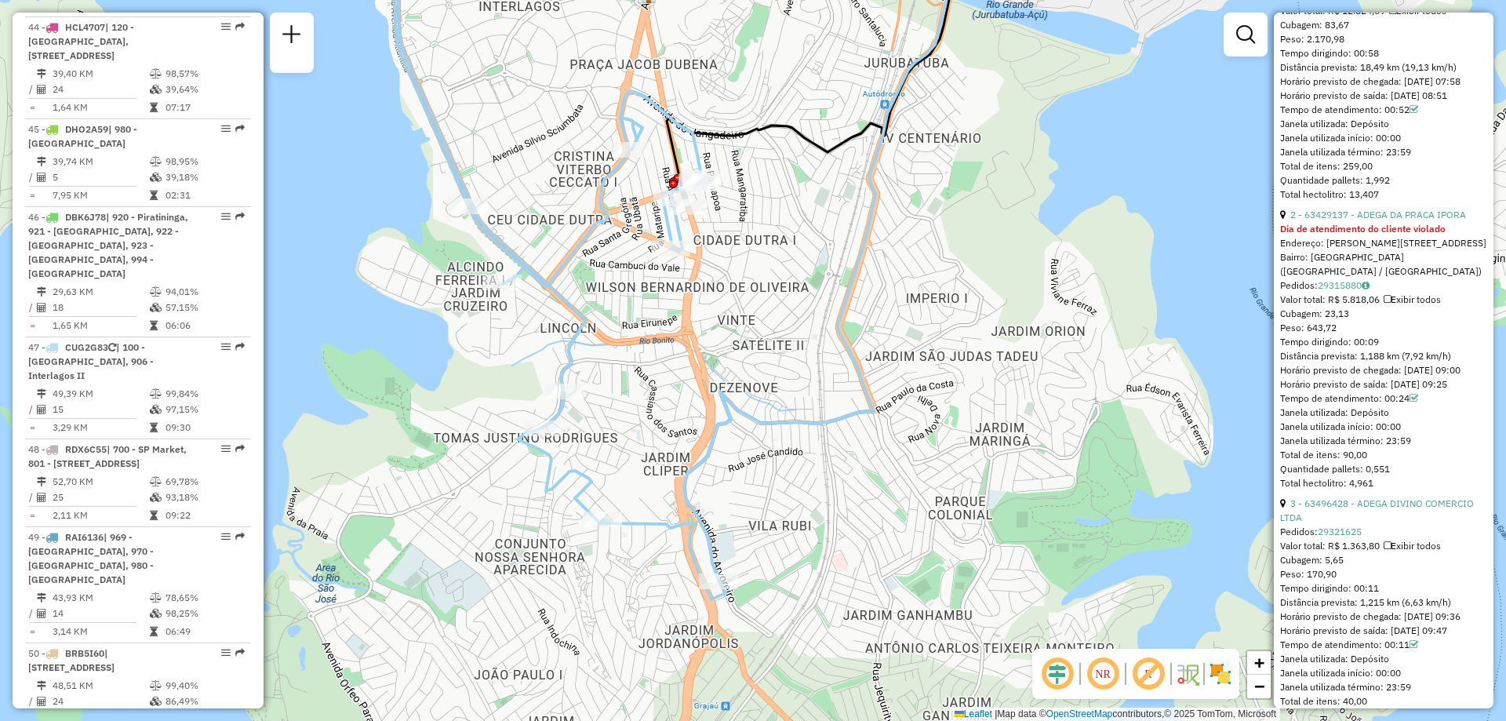
click at [1432, 60] on div "Tempo dirigindo: 00:58" at bounding box center [1383, 53] width 207 height 14
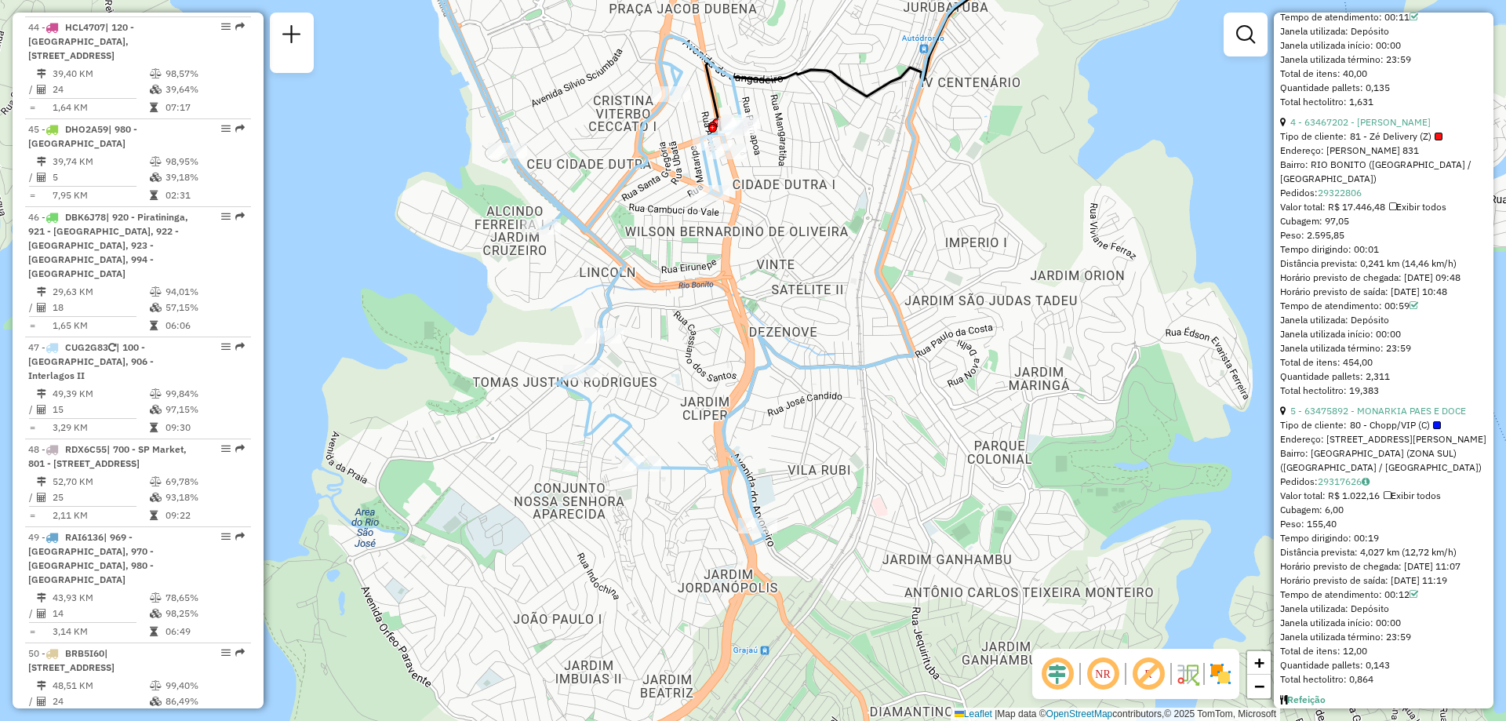
scroll to position [1490, 0]
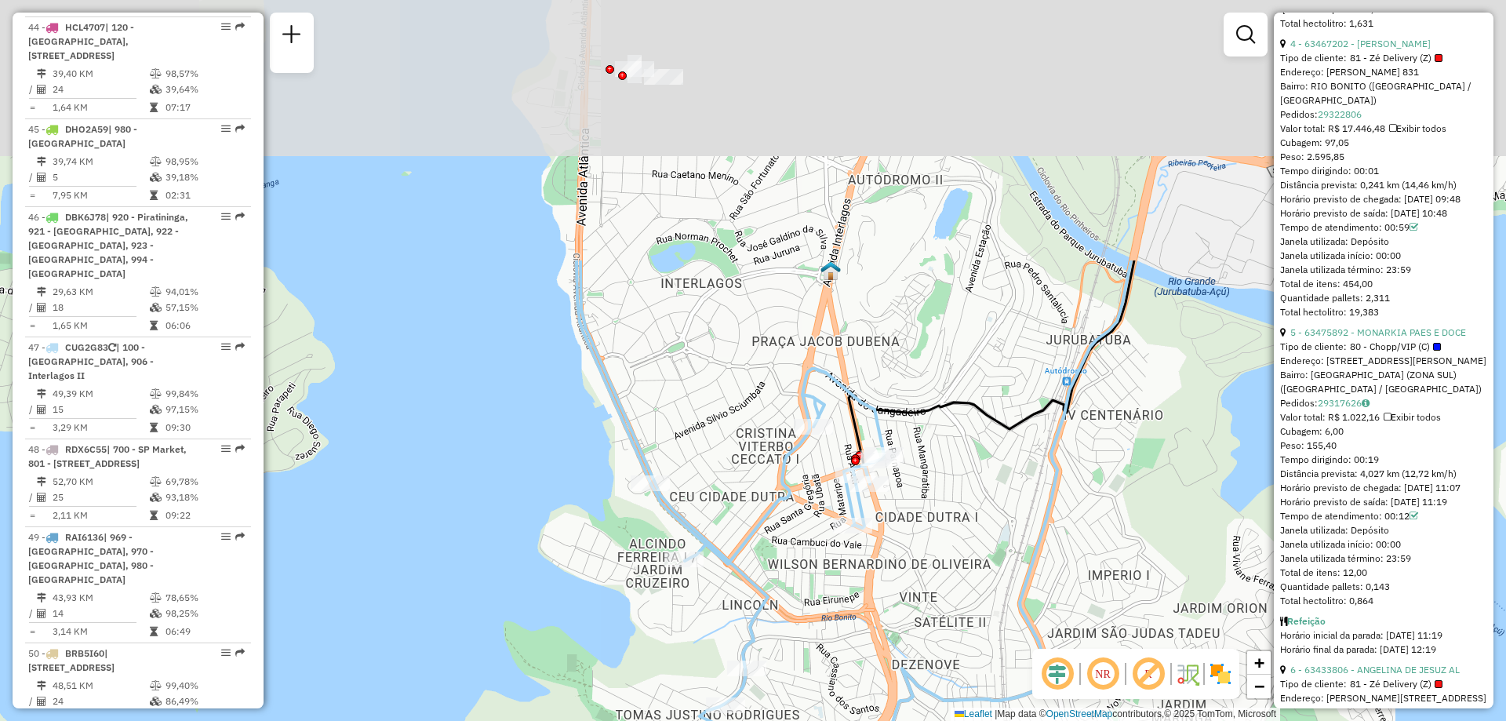
drag, startPoint x: 596, startPoint y: 111, endPoint x: 739, endPoint y: 443, distance: 361.9
click at [739, 443] on div "Janela de atendimento Grade de atendimento Capacidade Transportadoras Veículos …" at bounding box center [753, 360] width 1506 height 721
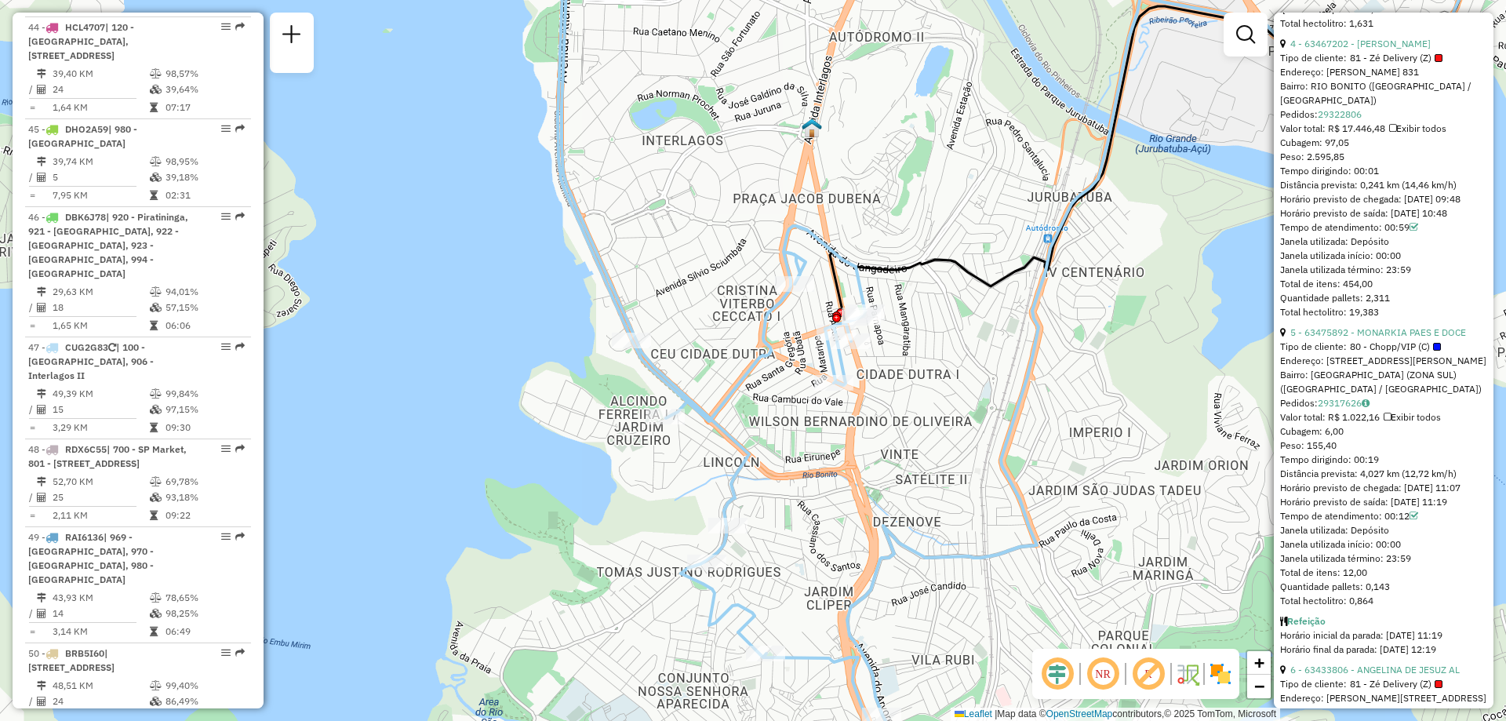
drag, startPoint x: 1328, startPoint y: 126, endPoint x: 1477, endPoint y: 136, distance: 149.3
click at [1477, 79] on div "Endereço: [PERSON_NAME] 831" at bounding box center [1383, 72] width 207 height 14
copy div "REDERICO [PERSON_NAME] 831"
drag, startPoint x: 1325, startPoint y: 416, endPoint x: 1448, endPoint y: 416, distance: 123.1
click at [1448, 368] on div "Endereço: [STREET_ADDRESS][PERSON_NAME]" at bounding box center [1383, 361] width 207 height 14
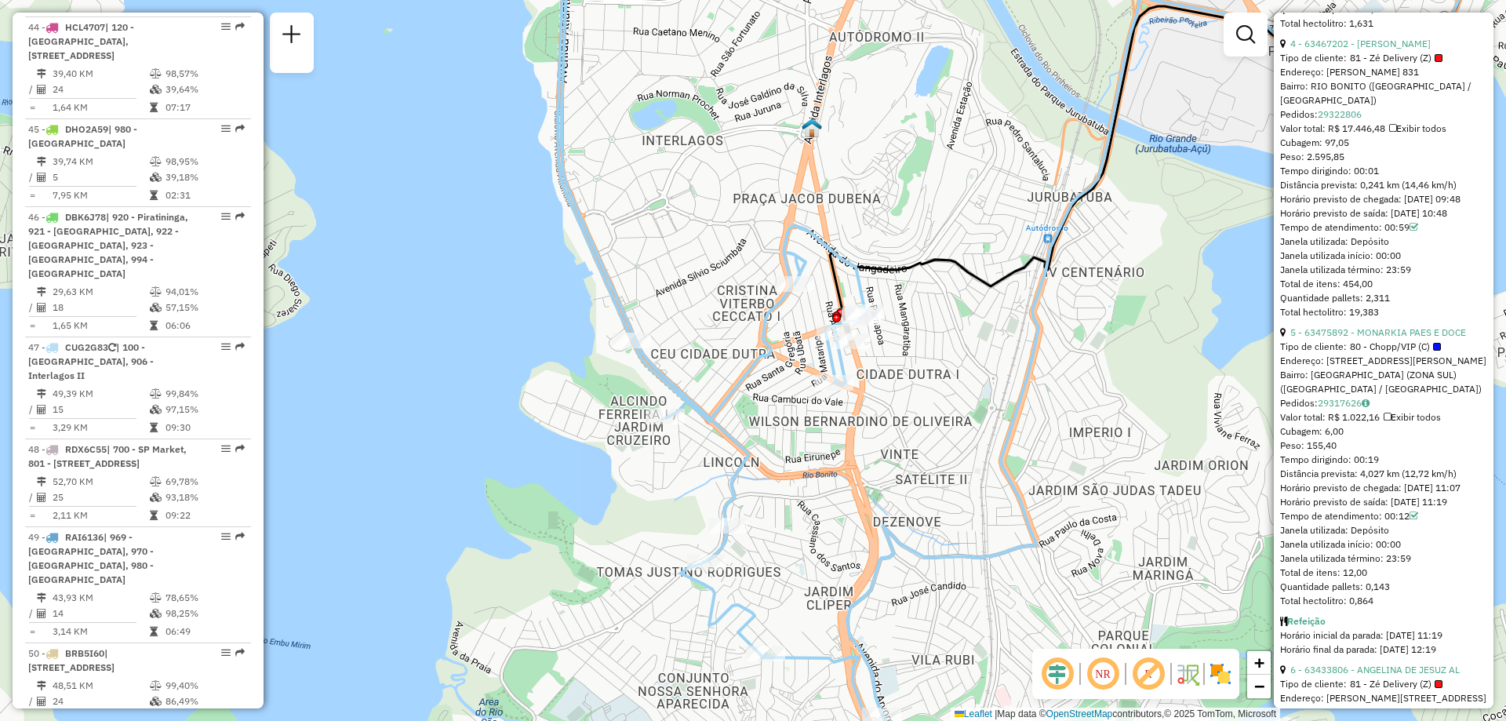
copy div "[STREET_ADDRESS][PERSON_NAME]"
click at [1418, 410] on div "Pedidos: 29317626" at bounding box center [1383, 403] width 207 height 14
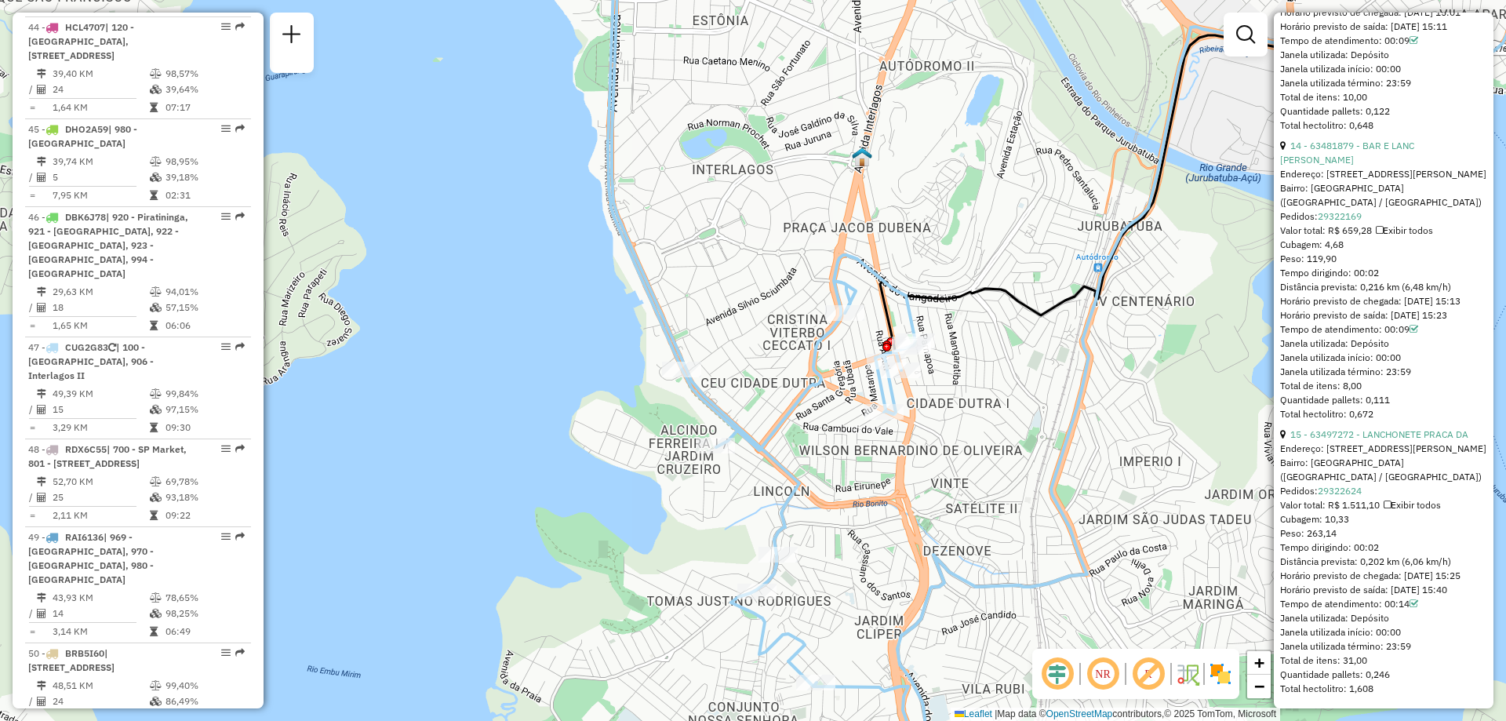
scroll to position [4338, 0]
